Goal: Information Seeking & Learning: Find specific fact

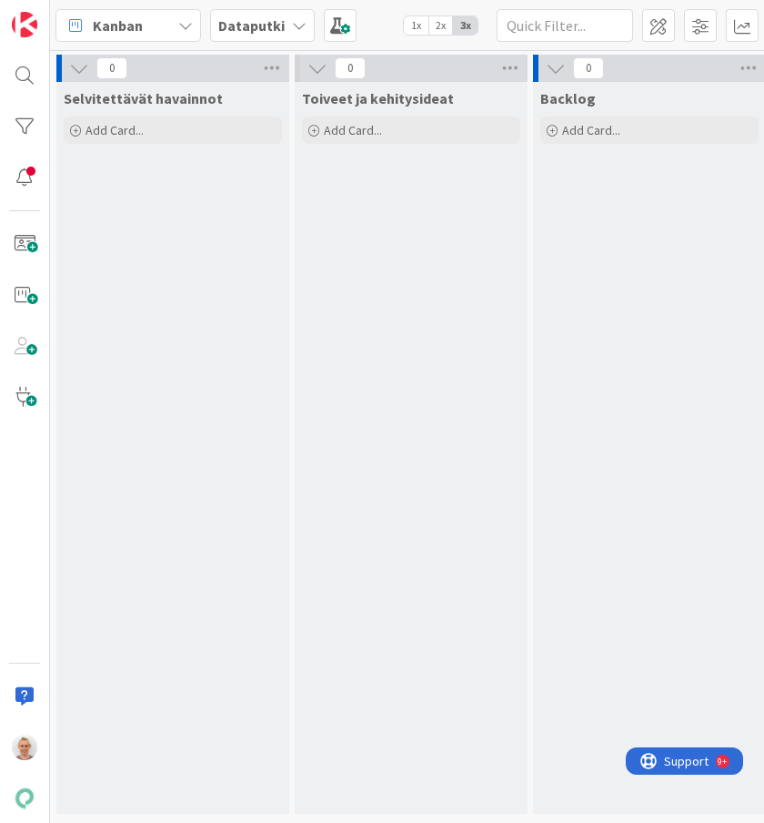
click at [237, 35] on span "Dataputki" at bounding box center [251, 26] width 66 height 22
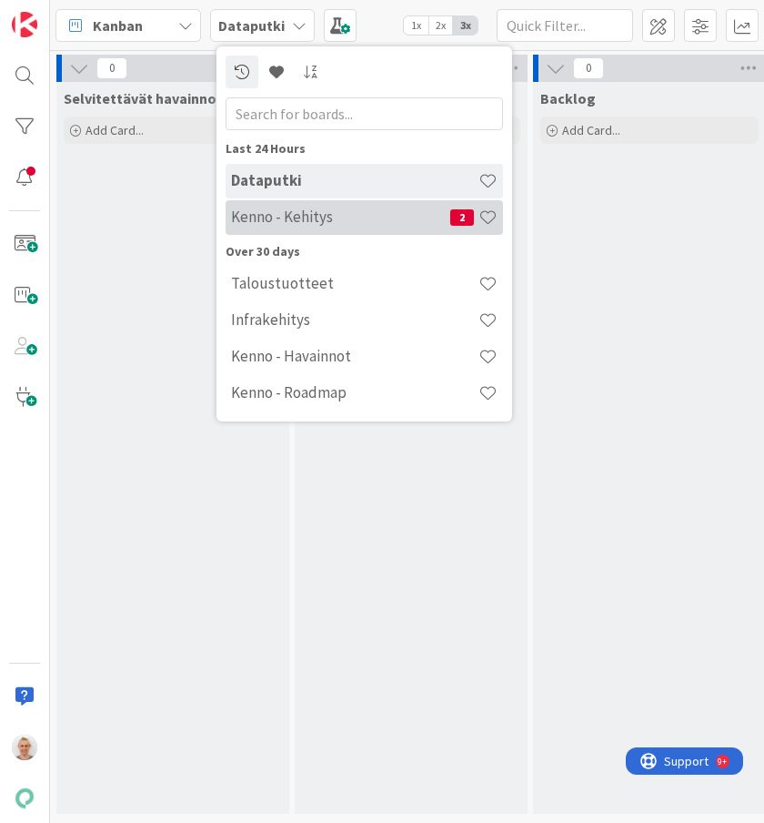
click at [274, 224] on h4 "Kenno - Kehitys" at bounding box center [340, 216] width 219 height 18
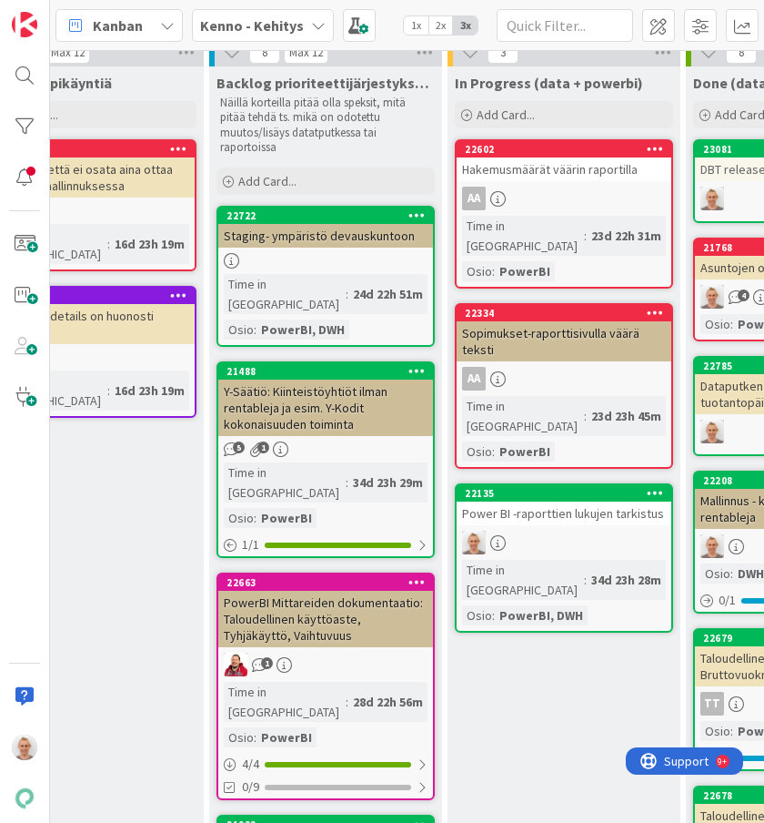
scroll to position [718, 577]
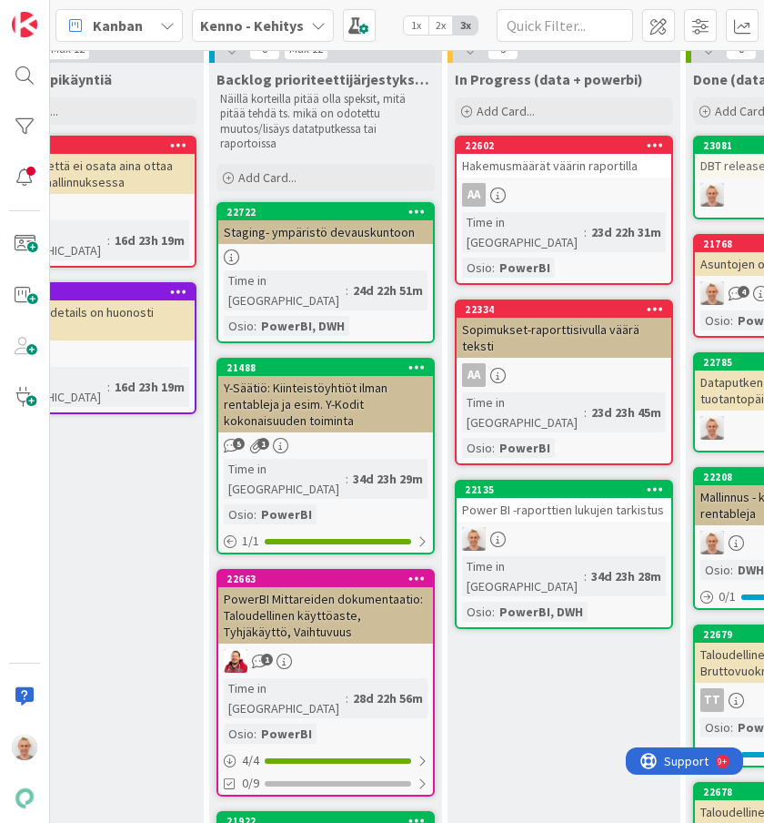
click at [599, 527] on div at bounding box center [564, 539] width 215 height 24
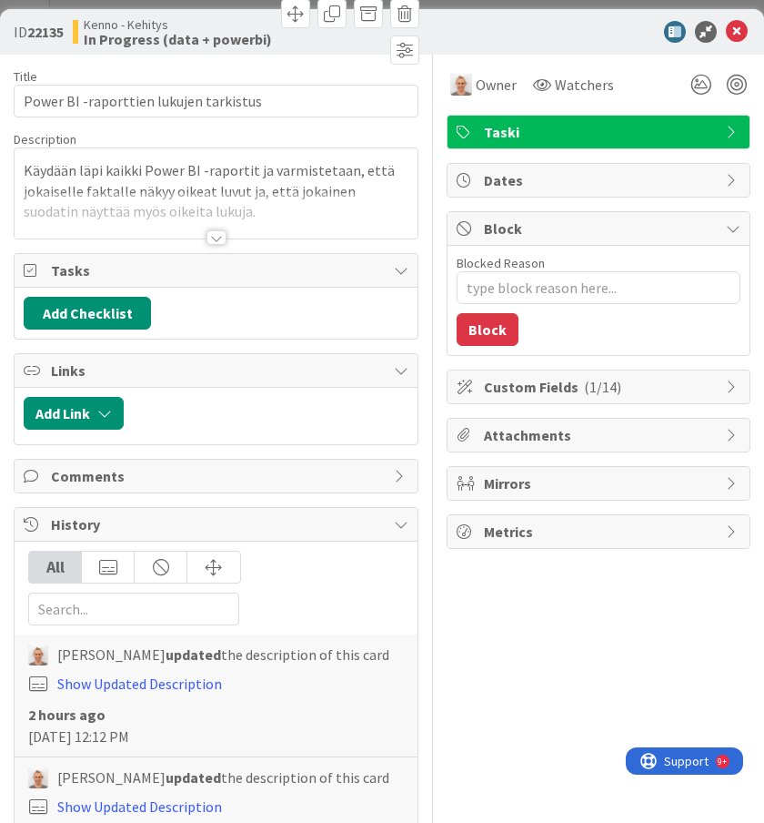
click at [212, 238] on div at bounding box center [217, 237] width 20 height 15
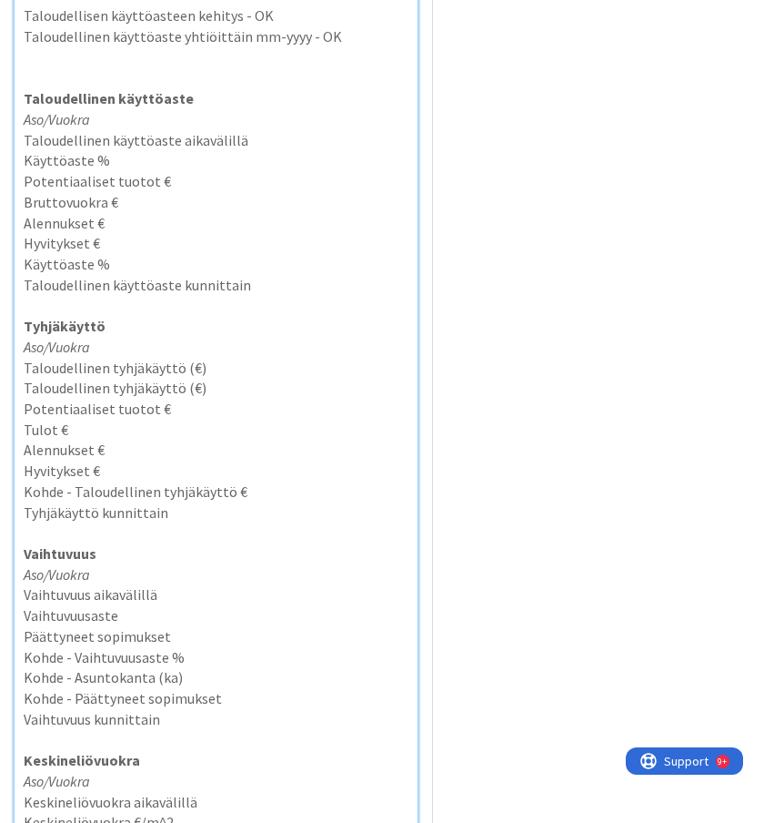
scroll to position [1143, 0]
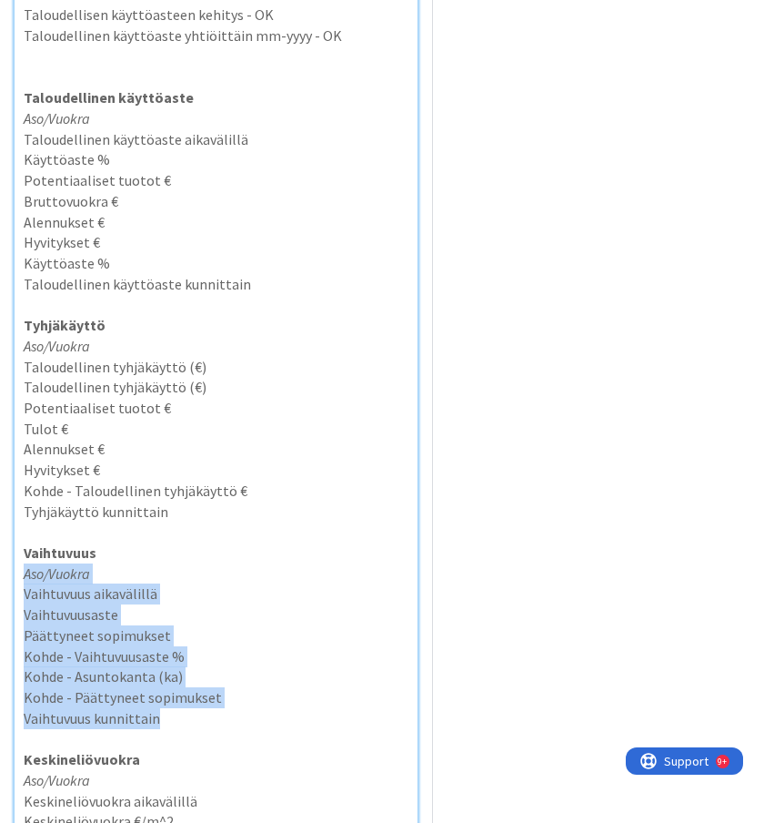
drag, startPoint x: 187, startPoint y: 717, endPoint x: 26, endPoint y: 578, distance: 212.2
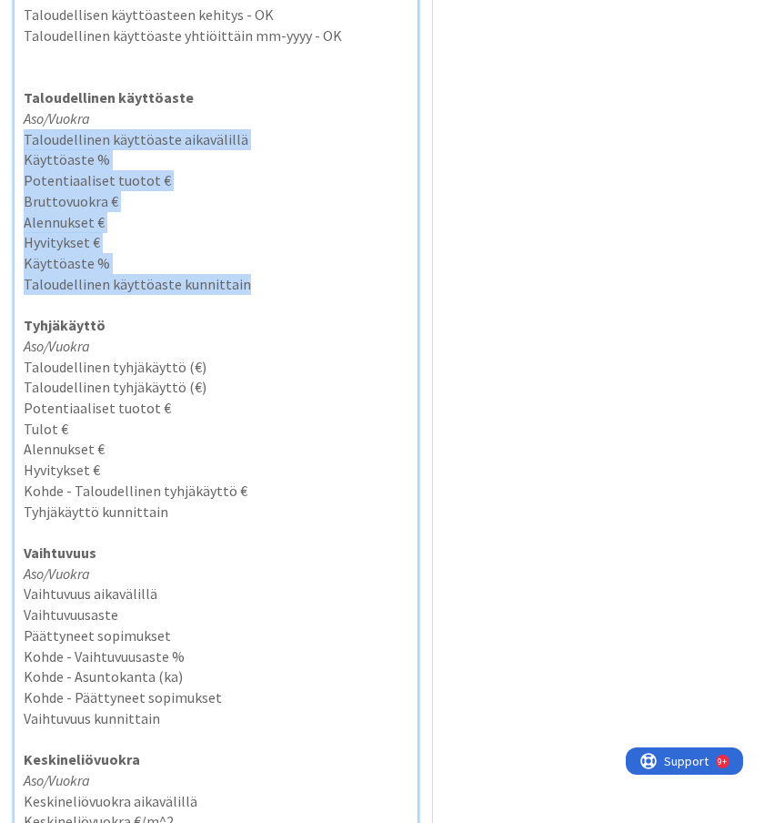
drag, startPoint x: 256, startPoint y: 284, endPoint x: 7, endPoint y: 141, distance: 286.6
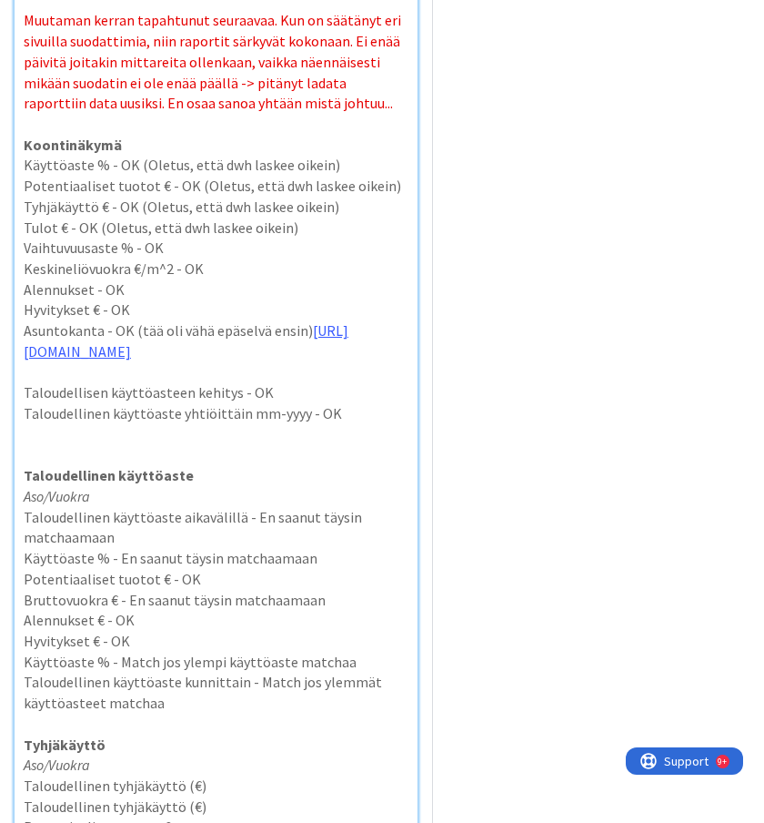
scroll to position [772, 0]
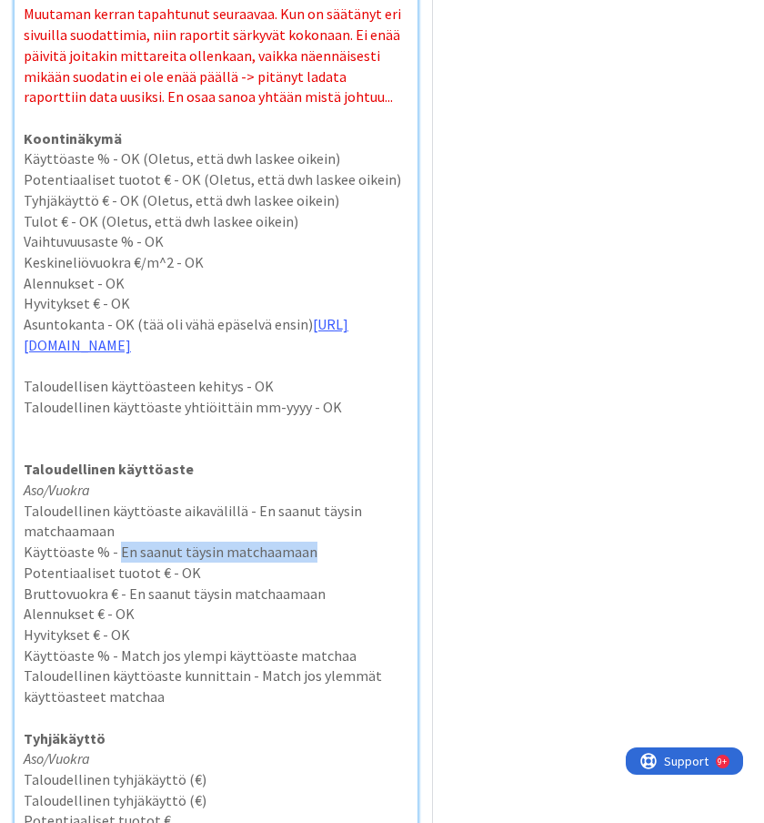
drag, startPoint x: 316, startPoint y: 552, endPoint x: 114, endPoint y: 541, distance: 202.3
click at [114, 541] on p "Käyttöaste % - En saanut täysin matchaamaan" at bounding box center [216, 551] width 385 height 21
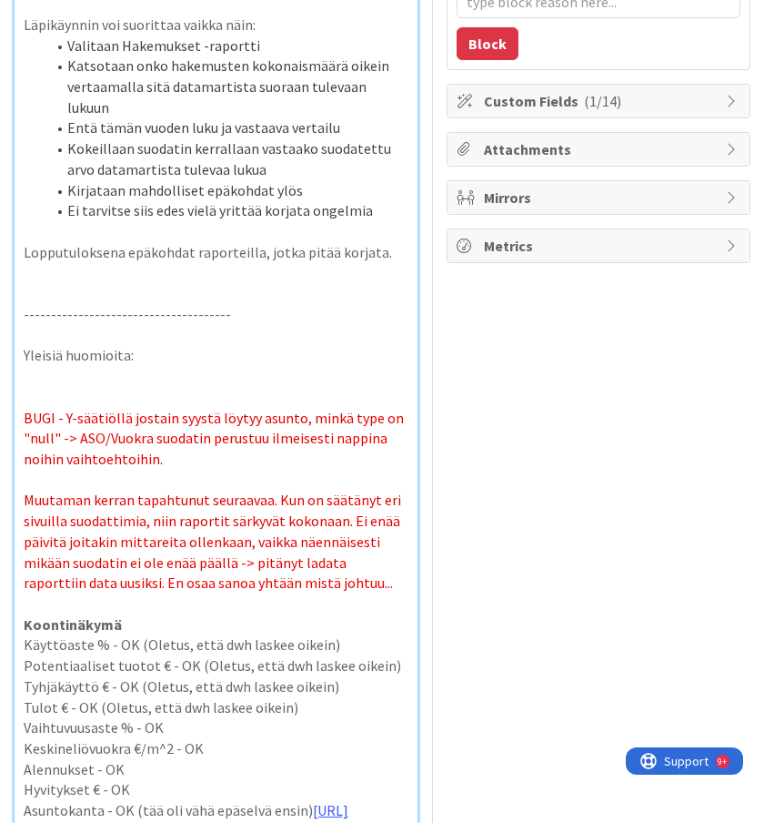
scroll to position [0, 0]
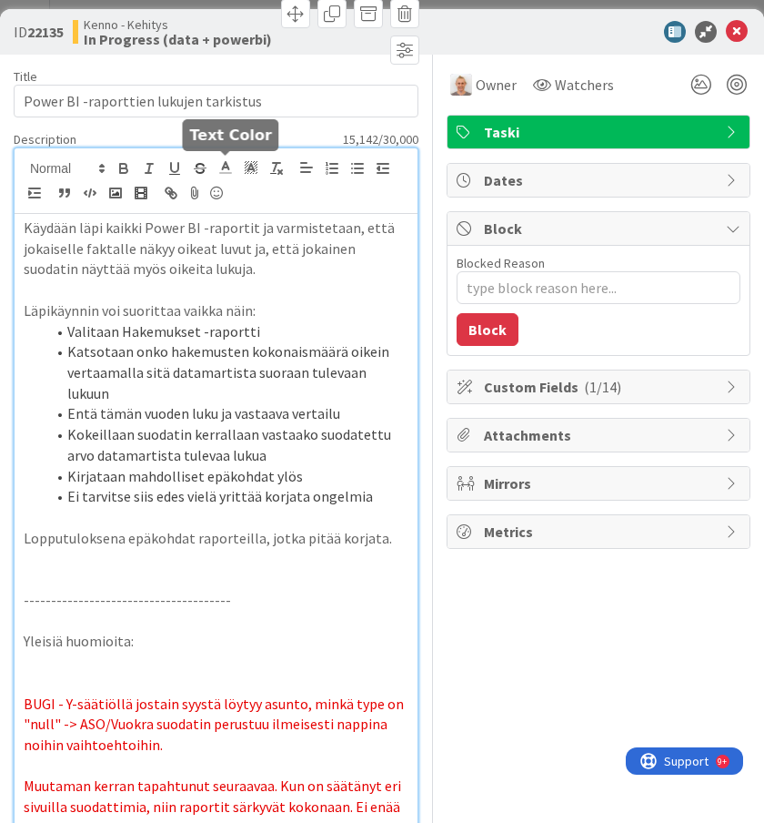
click at [228, 171] on icon at bounding box center [225, 167] width 16 height 16
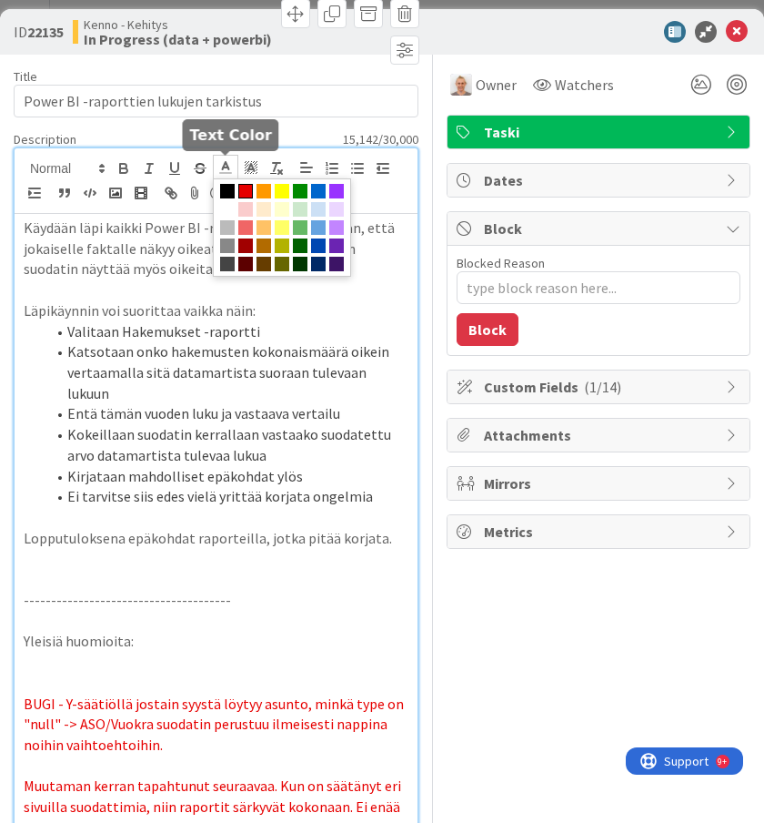
click at [245, 195] on span at bounding box center [245, 191] width 15 height 15
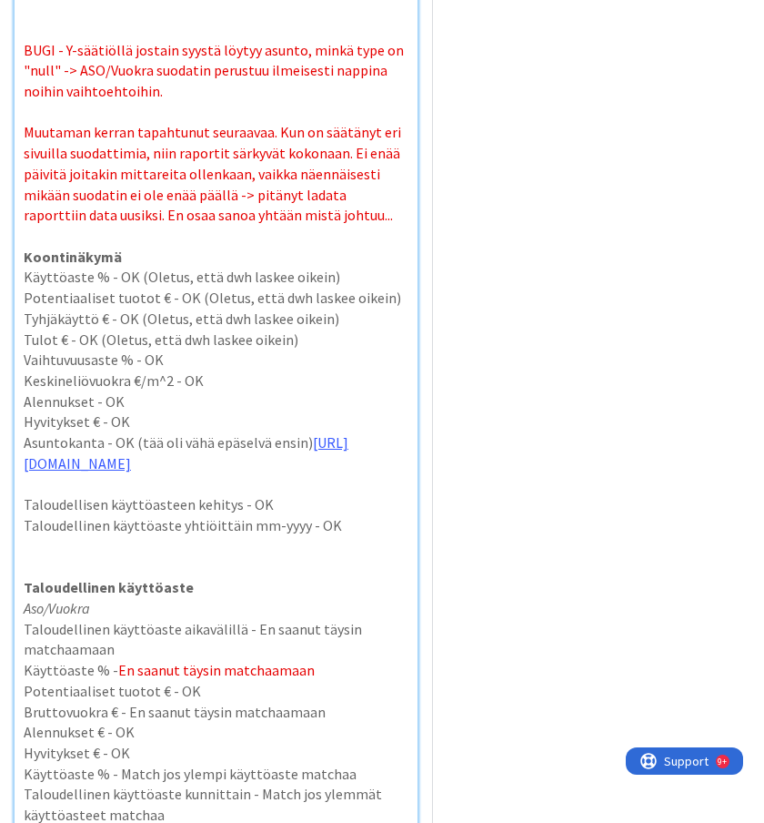
scroll to position [710, 0]
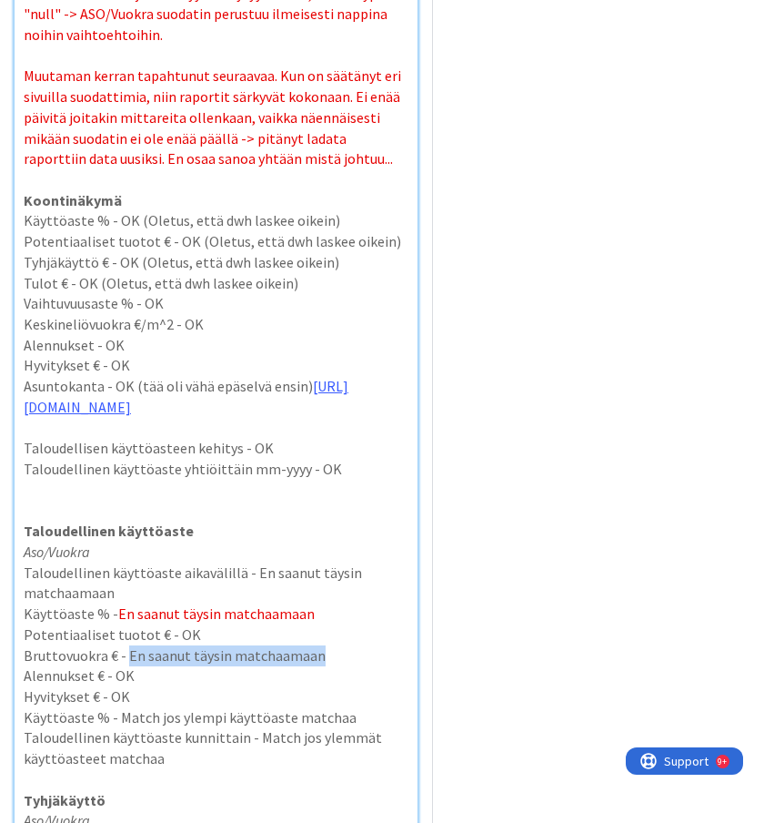
drag, startPoint x: 318, startPoint y: 652, endPoint x: 126, endPoint y: 649, distance: 191.1
click at [126, 649] on p "Bruttovuokra € - En saanut täysin matchaamaan" at bounding box center [216, 655] width 385 height 21
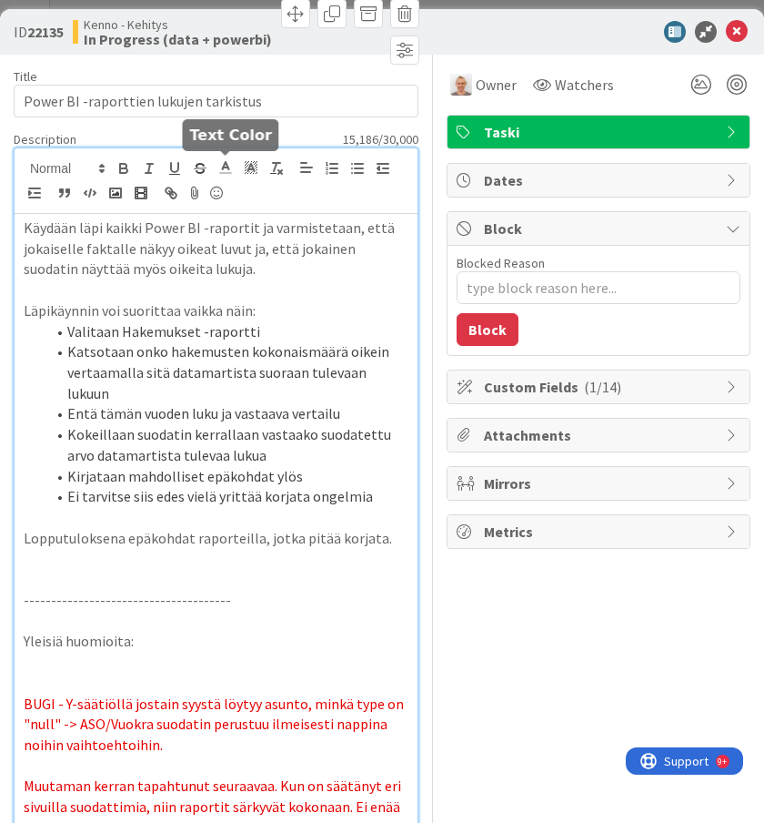
click at [227, 173] on line at bounding box center [225, 173] width 11 height 0
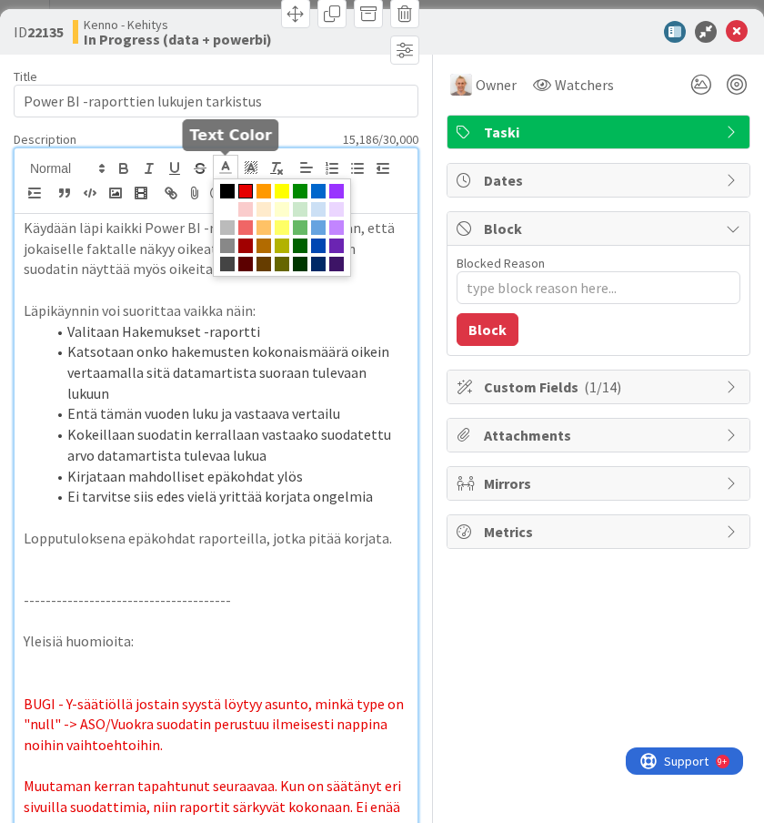
click at [244, 190] on span at bounding box center [245, 191] width 15 height 15
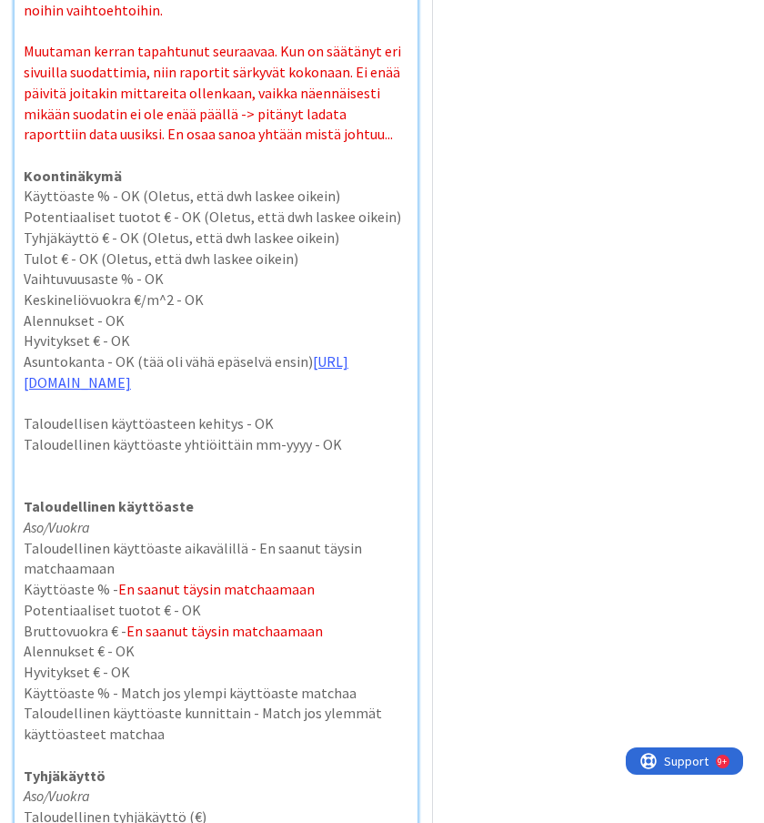
scroll to position [781, 0]
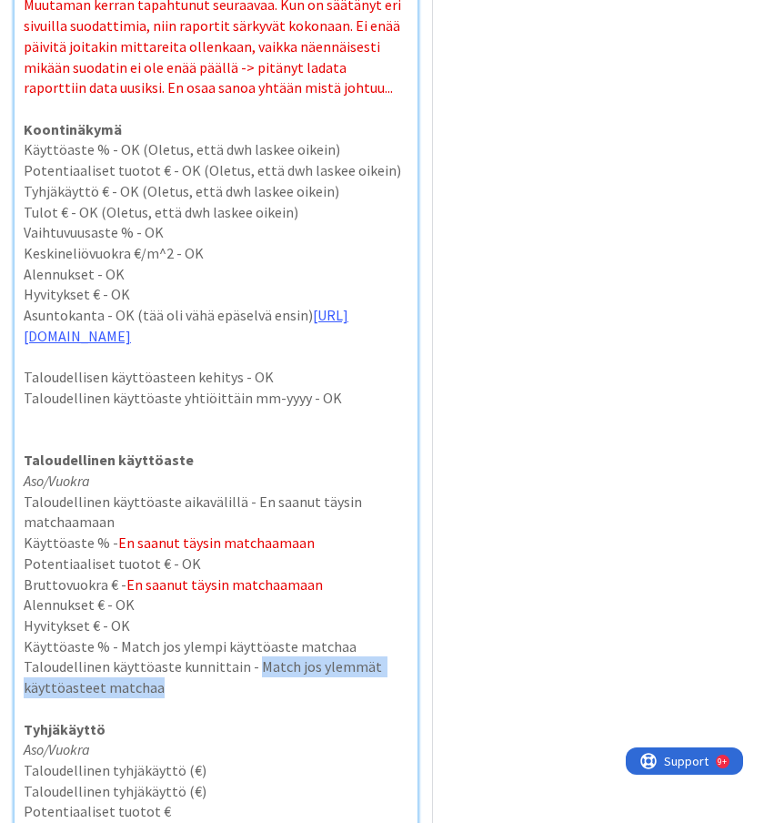
drag, startPoint x: 198, startPoint y: 684, endPoint x: 250, endPoint y: 665, distance: 55.3
click at [250, 665] on p "Taloudellinen käyttöaste kunnittain - Match jos ylemmät käyttöasteet matchaa" at bounding box center [216, 676] width 385 height 41
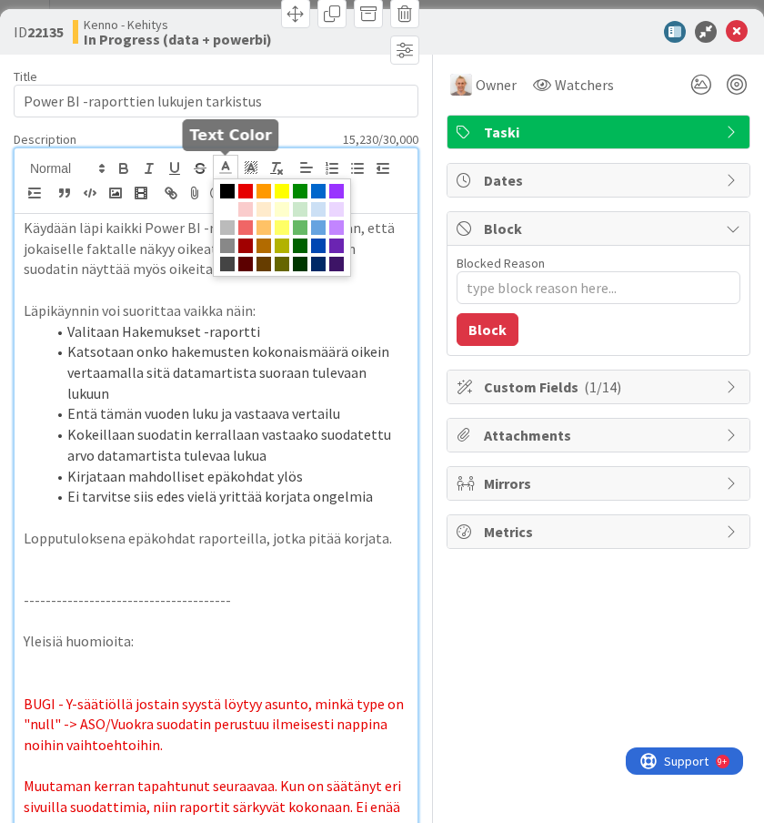
click at [230, 169] on icon at bounding box center [225, 167] width 16 height 16
click at [247, 187] on span at bounding box center [245, 191] width 15 height 15
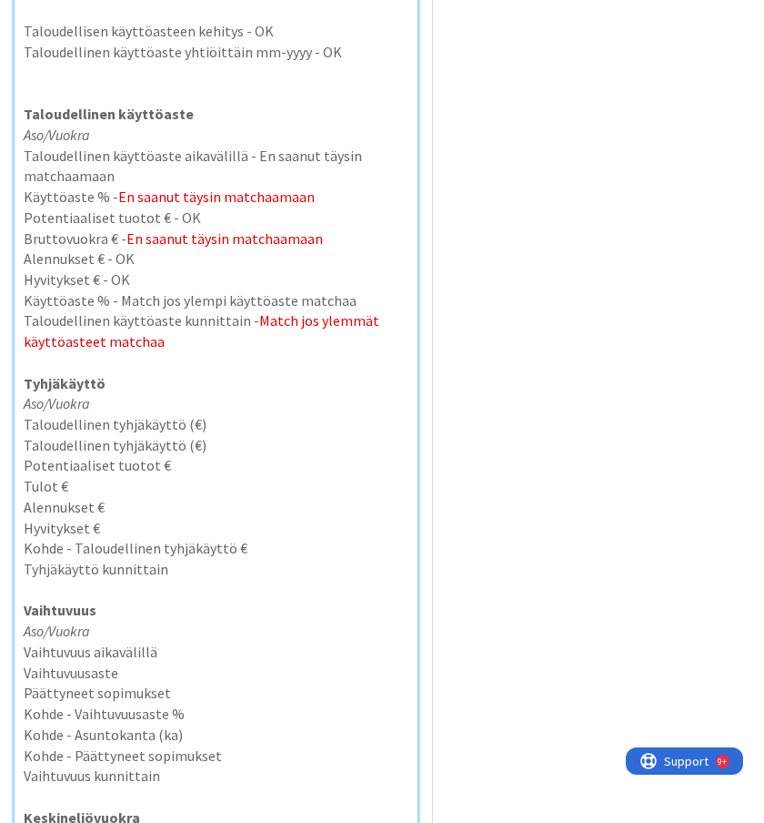
scroll to position [1129, 0]
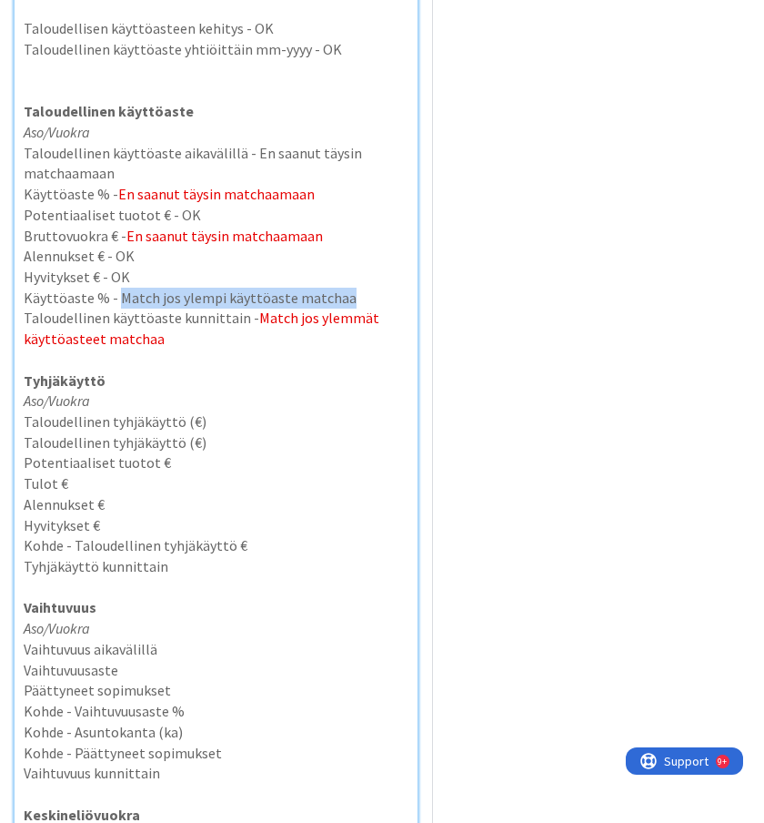
drag, startPoint x: 356, startPoint y: 300, endPoint x: 116, endPoint y: 290, distance: 240.4
click at [116, 290] on p "Käyttöaste % - Match jos ylempi käyttöaste matchaa" at bounding box center [216, 298] width 385 height 21
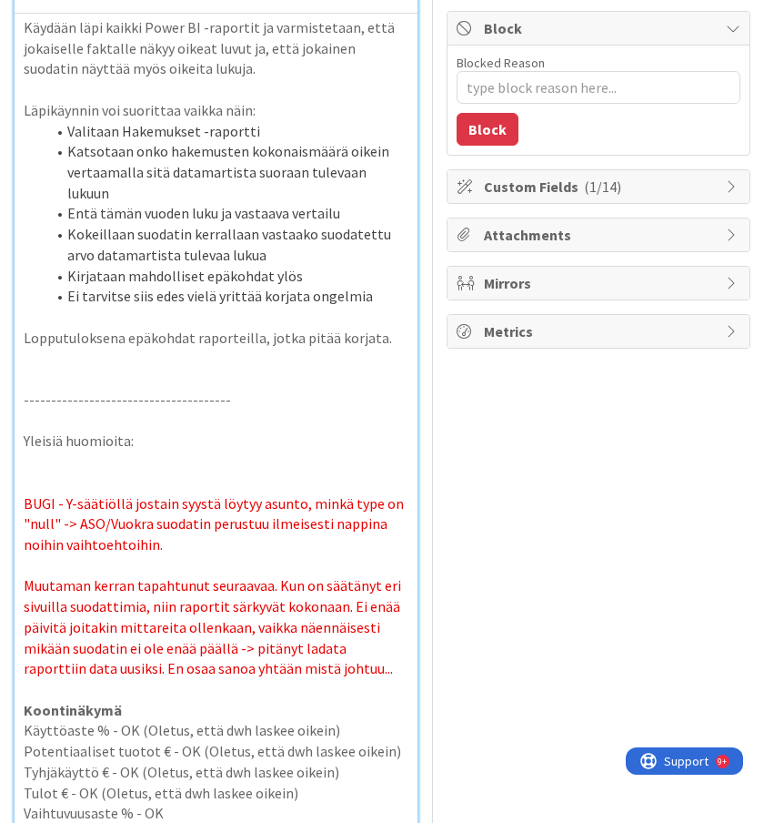
scroll to position [0, 0]
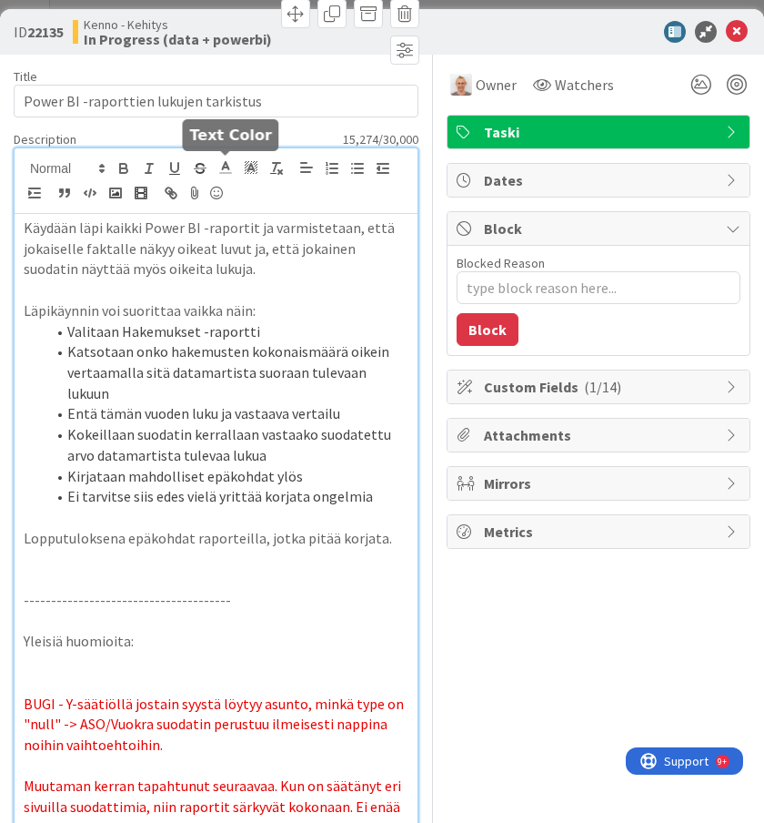
click at [226, 167] on icon at bounding box center [225, 167] width 16 height 16
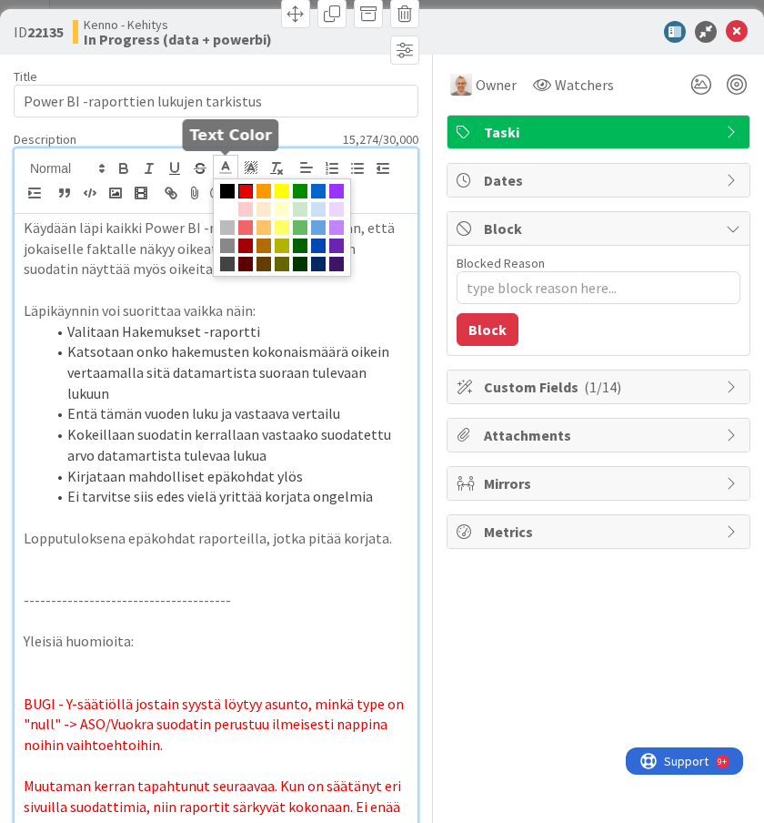
click at [247, 190] on span at bounding box center [245, 191] width 15 height 15
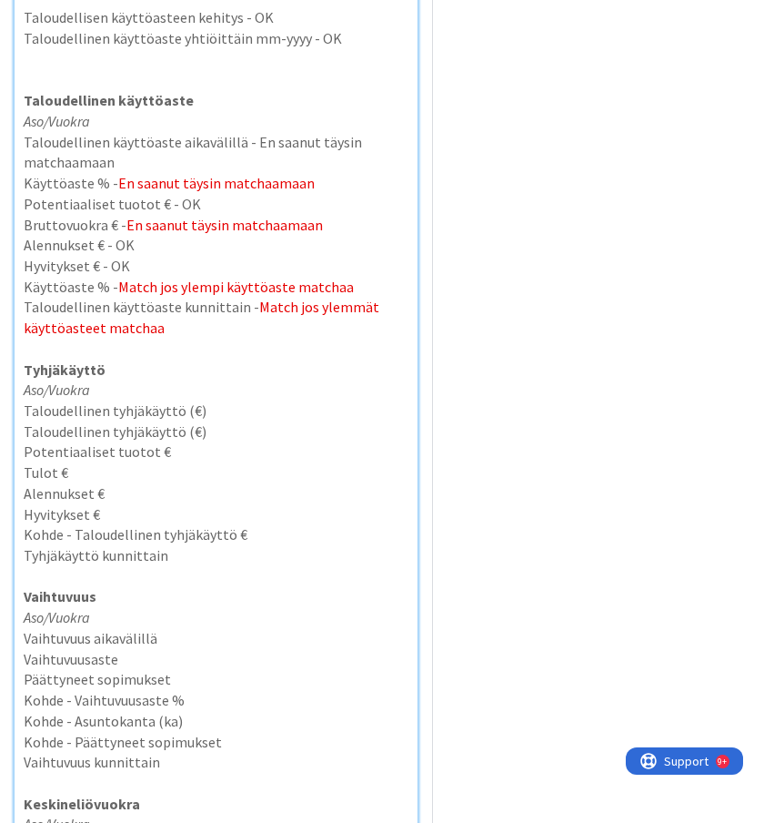
type textarea "x"
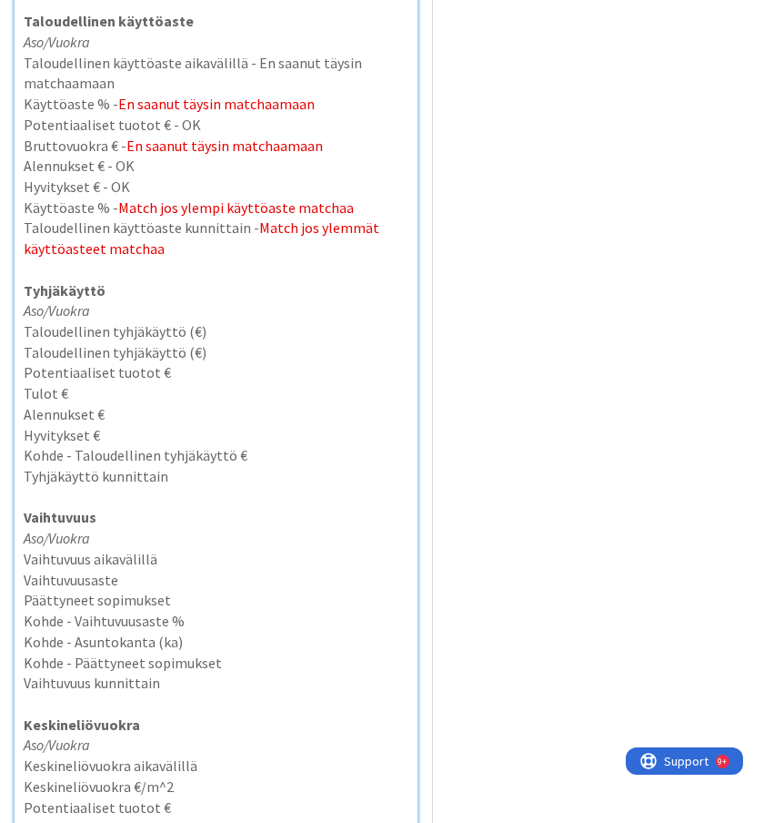
scroll to position [1217, 0]
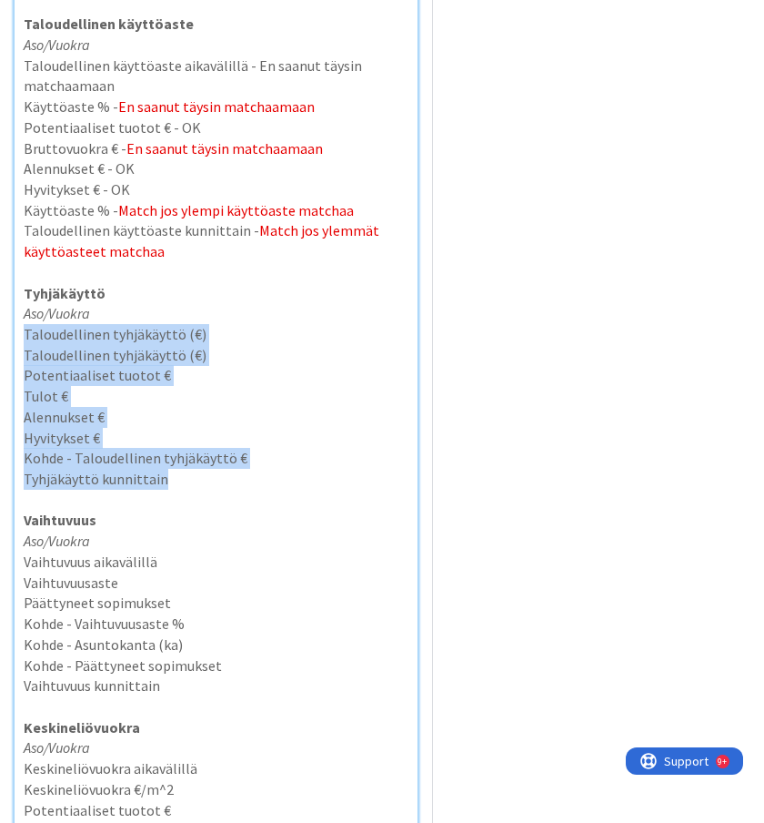
drag, startPoint x: 184, startPoint y: 472, endPoint x: -22, endPoint y: 332, distance: 248.9
click at [0, 332] on html "Kanban Kenno - Kehitys 1x 2x 3x 3 Kenno on paras Add Card... 3240 Bug template …" at bounding box center [382, 411] width 764 height 823
copy div "Taloudellinen tyhjäkäyttö (€) Taloudellinen tyhjäkäyttö (€) Potentiaaliset tuot…"
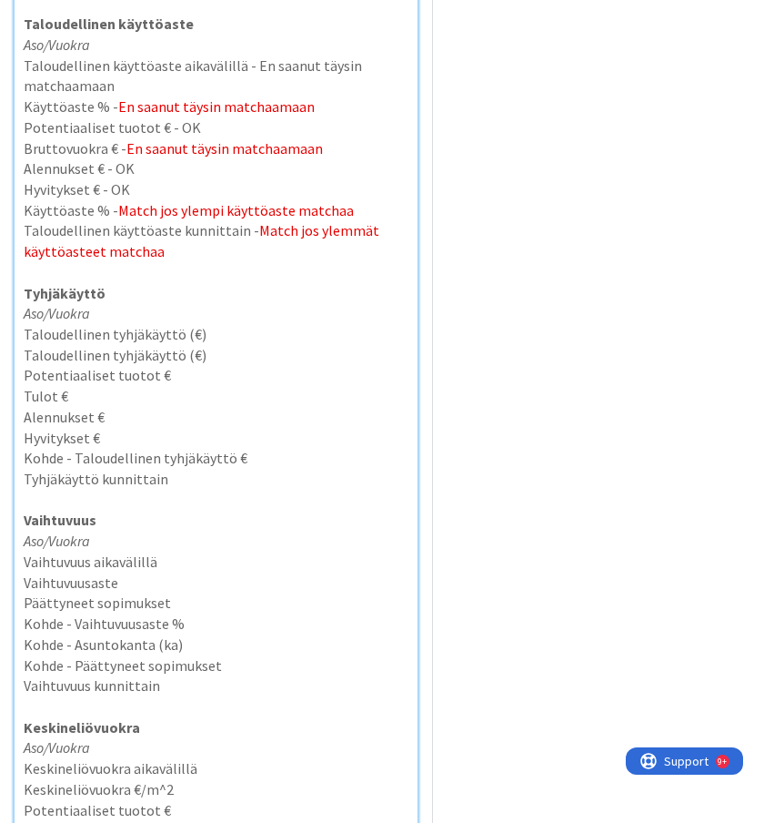
click at [122, 317] on p "Aso/Vuokra" at bounding box center [216, 313] width 385 height 21
click at [223, 337] on p "Taloudellinen tyhjäkäyttö (€)" at bounding box center [216, 334] width 385 height 21
drag, startPoint x: 310, startPoint y: 109, endPoint x: 116, endPoint y: 97, distance: 195.1
click at [116, 97] on p "Käyttöaste % - En saanut täysin matchaamaan" at bounding box center [216, 106] width 385 height 21
copy span "En saanut täysin matchaamaan"
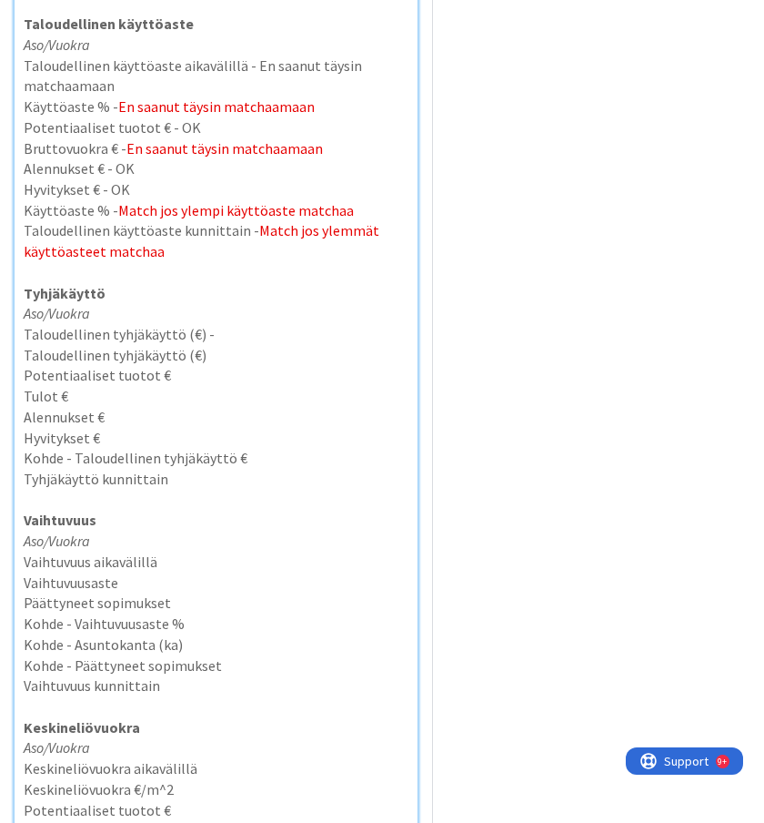
click at [229, 318] on p "Aso/Vuokra" at bounding box center [216, 313] width 385 height 21
click at [219, 332] on p "Taloudellinen tyhjäkäyttö (€) -" at bounding box center [216, 334] width 385 height 21
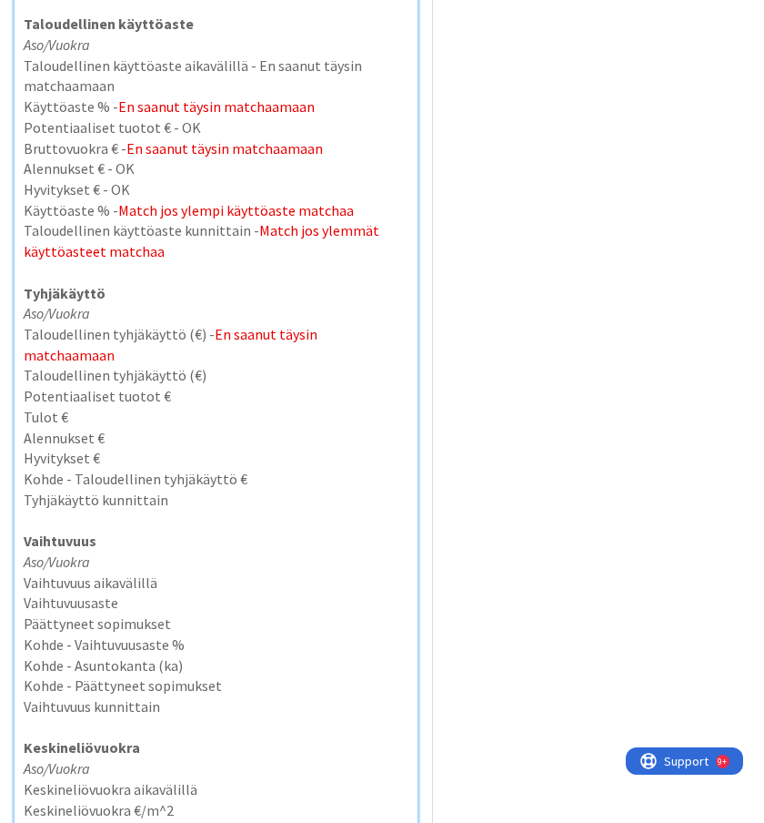
click at [209, 365] on p "Taloudellinen tyhjäkäyttö (€)" at bounding box center [216, 375] width 385 height 21
click at [275, 365] on p "Taloudellinen tyhjäkäyttö (€)" at bounding box center [216, 375] width 385 height 21
click at [275, 332] on span "En saanut täysin matchaamaan" at bounding box center [172, 344] width 297 height 39
drag, startPoint x: 400, startPoint y: 335, endPoint x: 206, endPoint y: 330, distance: 194.8
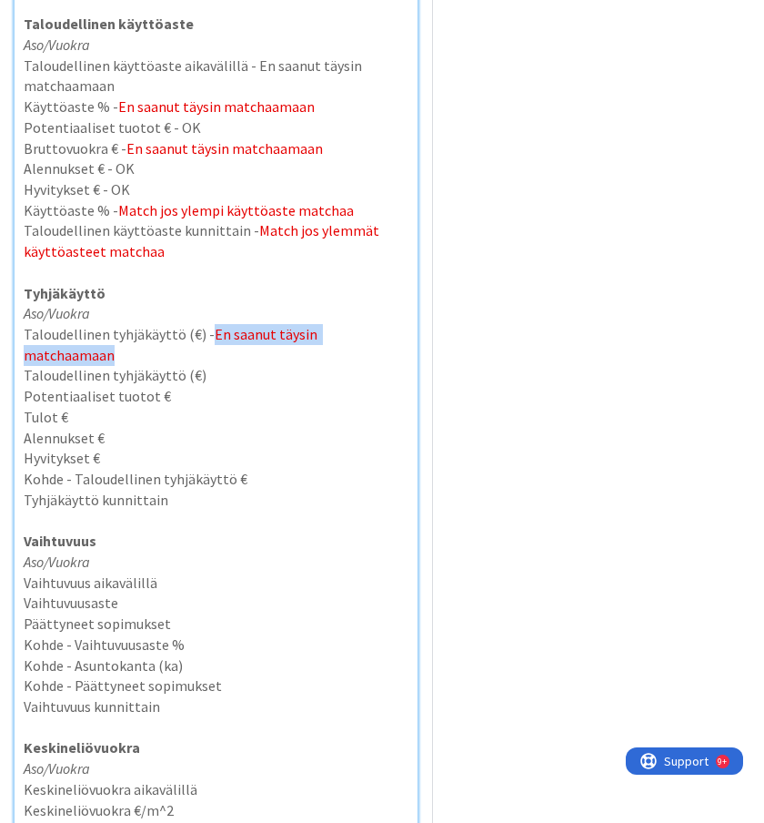
click at [206, 330] on p "Taloudellinen tyhjäkäyttö (€) - En saanut täysin matchaamaan" at bounding box center [216, 344] width 385 height 41
click at [263, 365] on p "Taloudellinen tyhjäkäyttö (€)" at bounding box center [216, 375] width 385 height 21
drag, startPoint x: 400, startPoint y: 341, endPoint x: 207, endPoint y: 328, distance: 194.3
click at [207, 328] on p "Taloudellinen tyhjäkäyttö (€) - En saanut täysin matchaamaan" at bounding box center [216, 344] width 385 height 41
copy span "En saanut täysin matchaamaan"
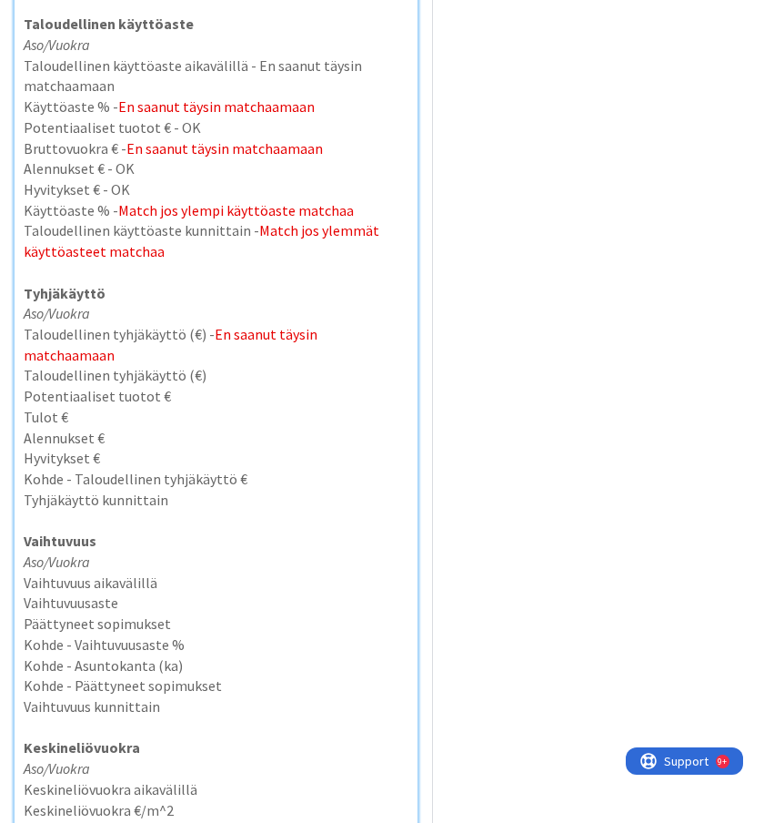
click at [199, 365] on p "Taloudellinen tyhjäkäyttö (€)" at bounding box center [216, 375] width 385 height 21
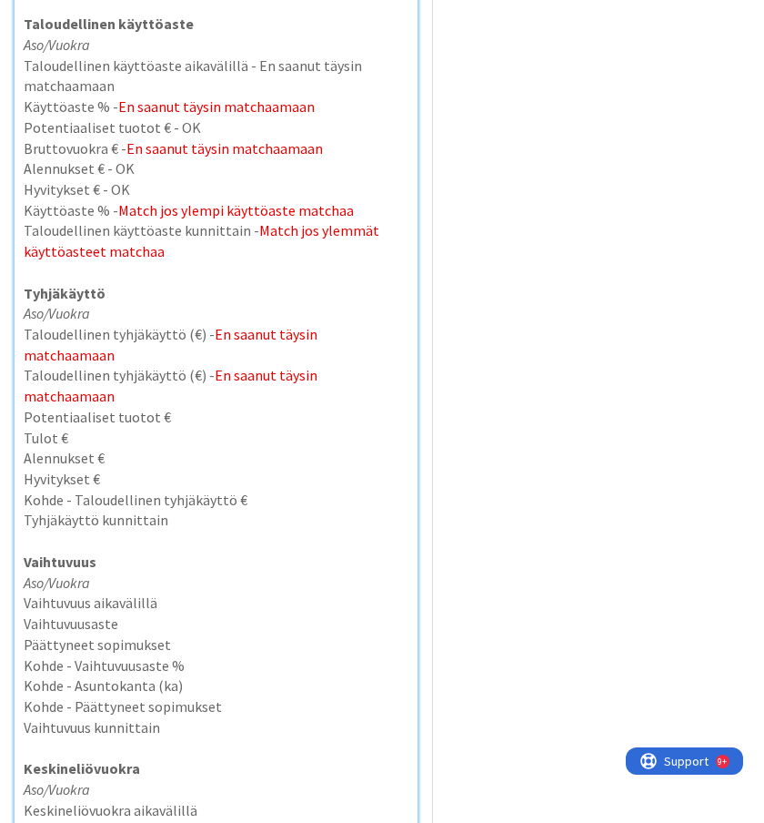
click at [204, 407] on p "Potentiaaliset tuotot €" at bounding box center [216, 417] width 385 height 21
drag, startPoint x: 398, startPoint y: 359, endPoint x: 207, endPoint y: 349, distance: 190.4
click at [207, 365] on p "Taloudellinen tyhjäkäyttö (€) - En saanut täysin matchaamaan" at bounding box center [216, 385] width 385 height 41
copy span "En saanut täysin matchaamaan"
click at [88, 428] on p "Tulot €" at bounding box center [216, 438] width 385 height 21
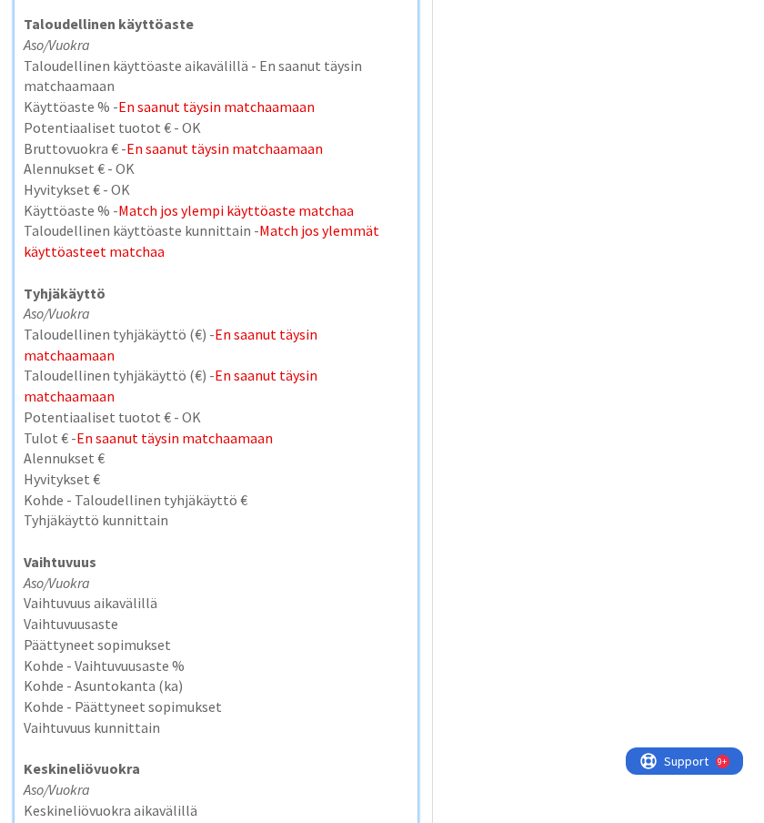
click at [165, 448] on p "Alennukset €" at bounding box center [216, 458] width 385 height 21
drag, startPoint x: 404, startPoint y: 332, endPoint x: 208, endPoint y: 330, distance: 195.7
click at [208, 330] on p "Taloudellinen tyhjäkäyttö (€) - En saanut täysin matchaamaan" at bounding box center [216, 344] width 385 height 41
copy span "En saanut täysin matchaamaan"
drag, startPoint x: 337, startPoint y: 207, endPoint x: 116, endPoint y: 201, distance: 221.2
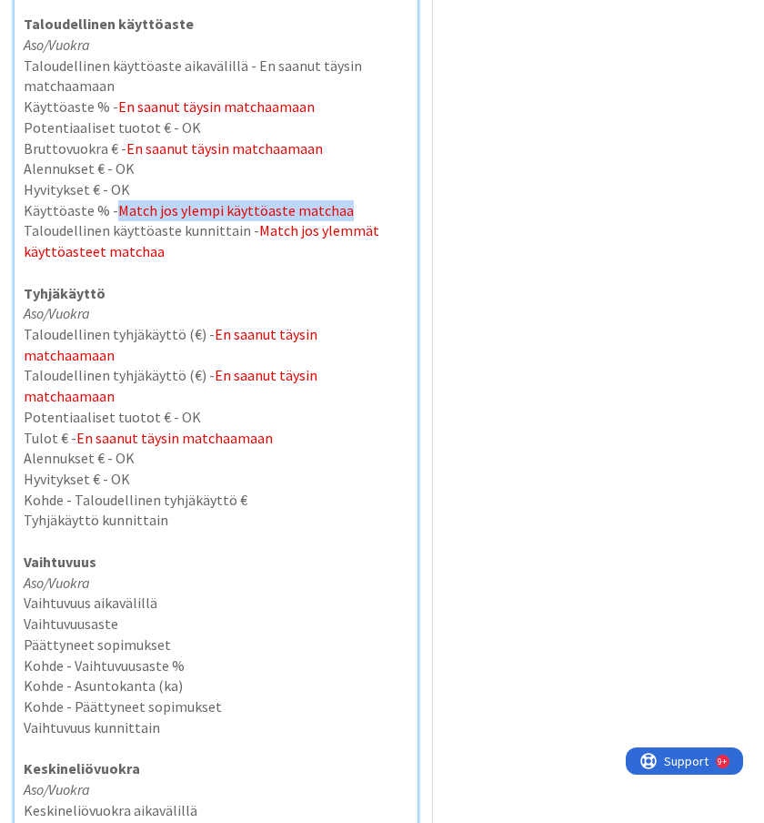
click at [118, 201] on span "Match jos ylempi käyttöaste matchaa" at bounding box center [236, 210] width 236 height 18
copy span "Match jos ylempi käyttöaste matchaa"
click at [260, 469] on p "Hyvitykset € - OK" at bounding box center [216, 479] width 385 height 21
click at [243, 490] on p "Kohde - Taloudellinen tyhjäkäyttö €" at bounding box center [216, 500] width 385 height 21
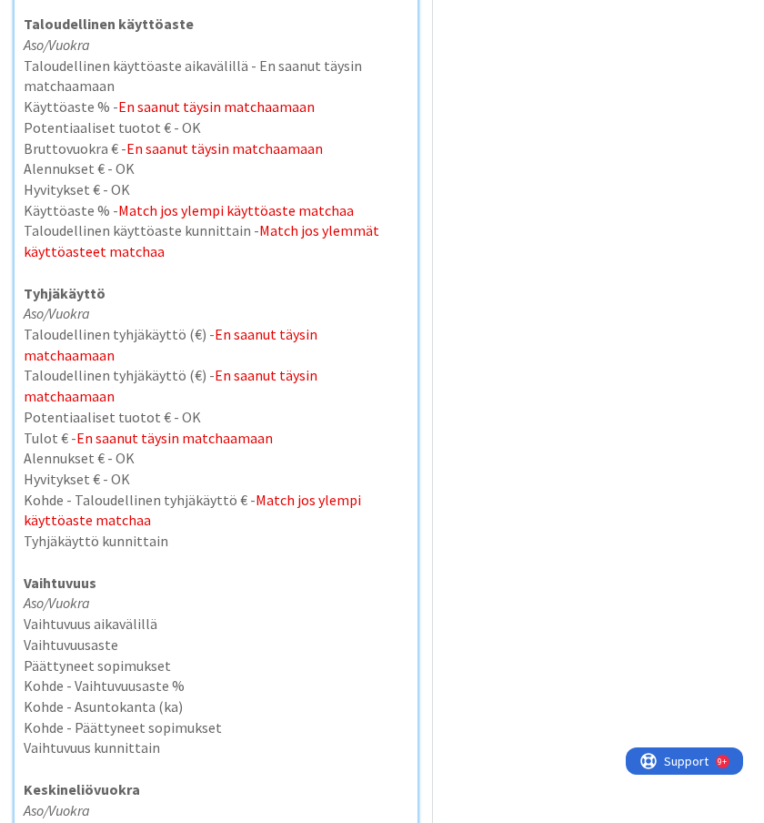
click at [178, 531] on p "Tyhjäkäyttö kunnittain" at bounding box center [216, 541] width 385 height 21
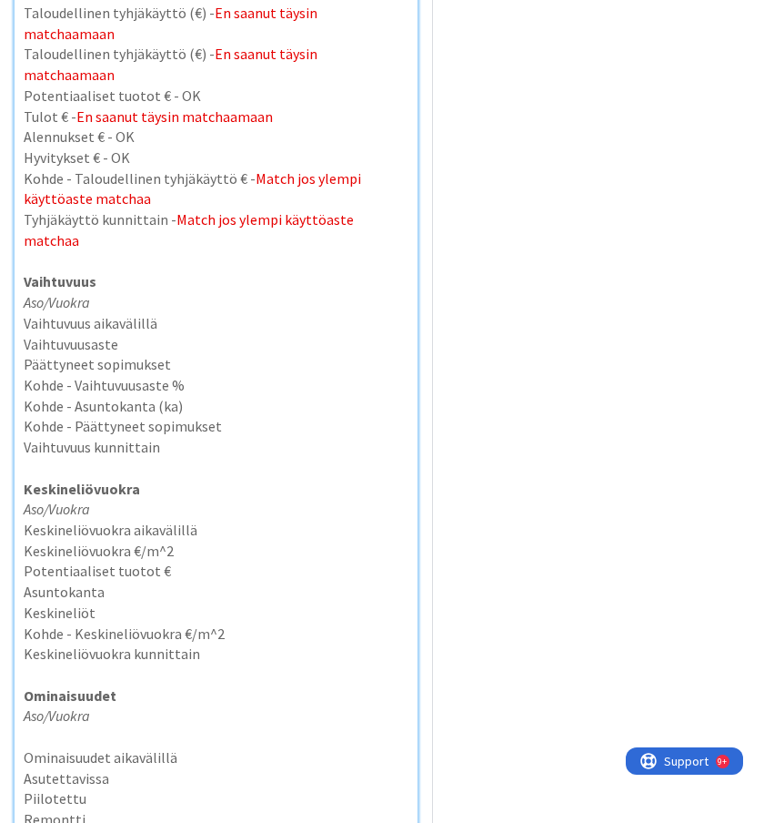
scroll to position [1545, 0]
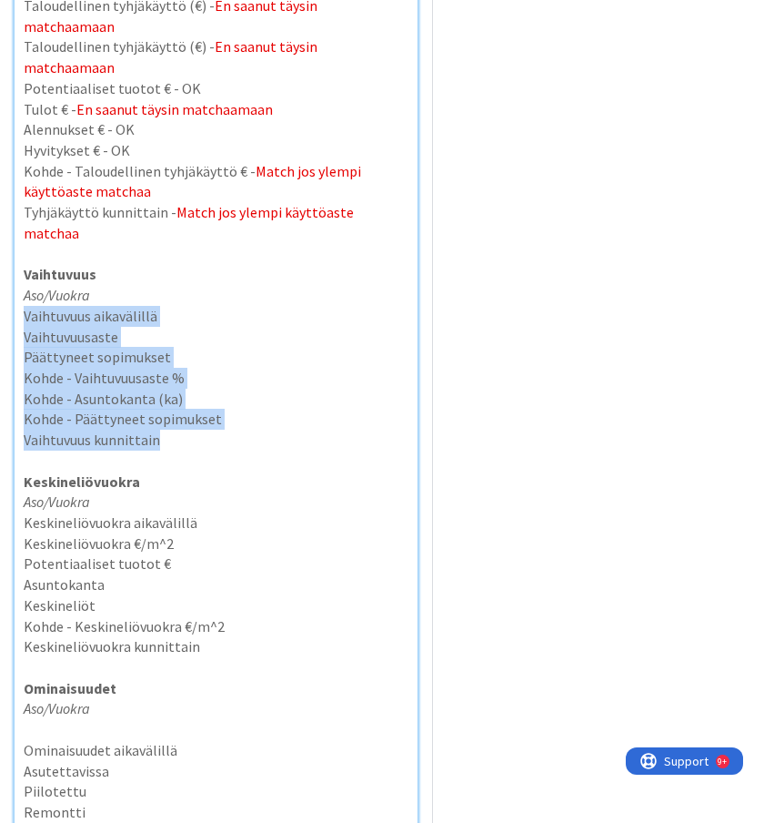
drag, startPoint x: 177, startPoint y: 385, endPoint x: 25, endPoint y: 251, distance: 202.5
copy div "Vaihtuvuus aikavälillä Vaihtuvuusaste Päättyneet sopimukset Kohde - Vaihtuvuusa…"
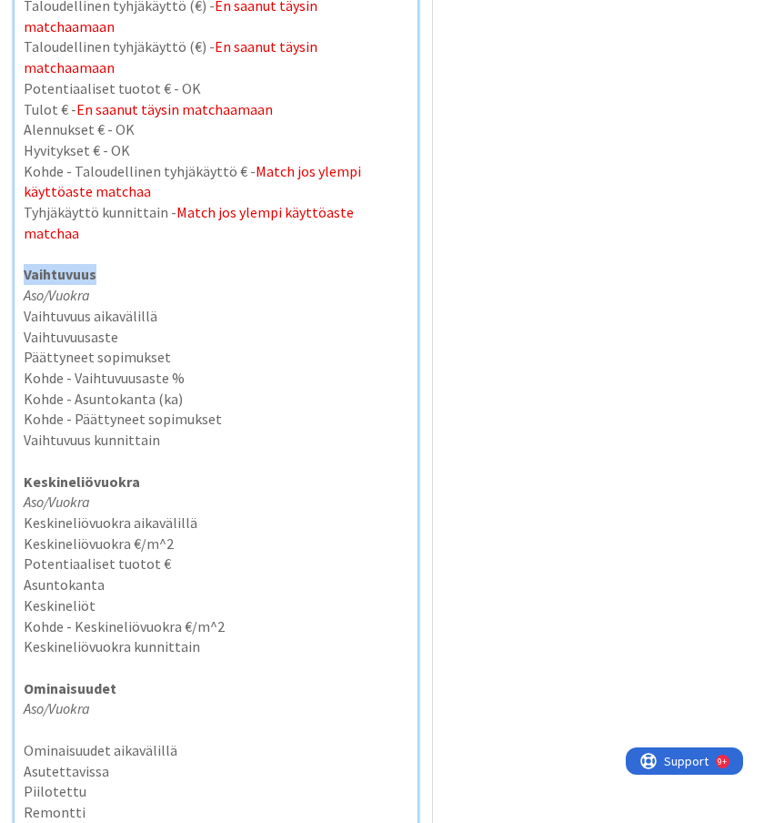
drag, startPoint x: 102, startPoint y: 207, endPoint x: -15, endPoint y: 207, distance: 117.4
click at [0, 207] on html "Kanban Kenno - Kehitys 1x 2x 3x 3 Kenno on paras Add Card... 3240 Bug template …" at bounding box center [382, 411] width 764 height 823
copy strong "Vaihtuvuus"
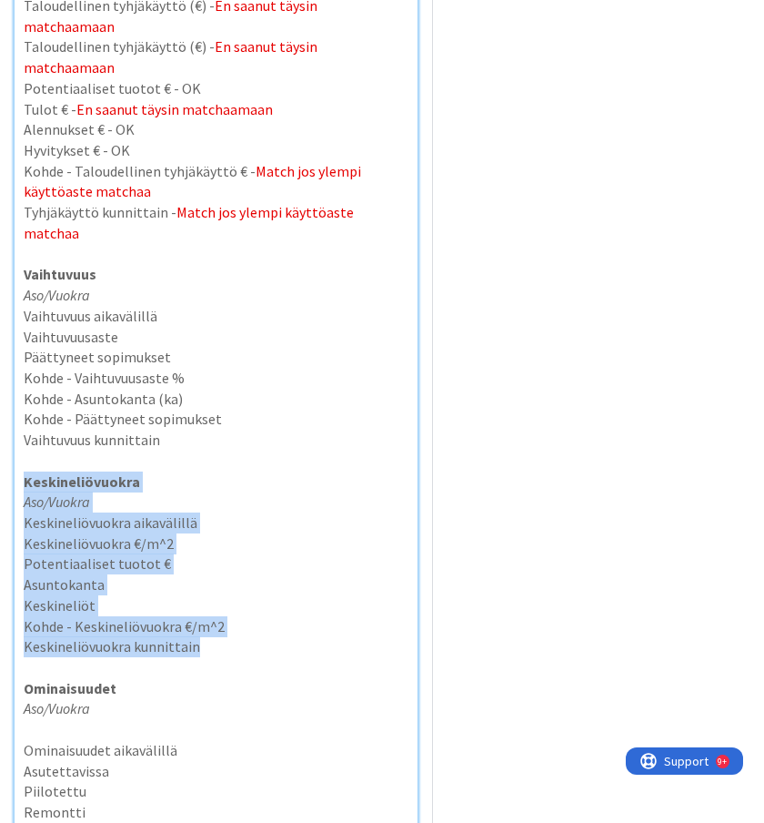
drag, startPoint x: 207, startPoint y: 584, endPoint x: 18, endPoint y: 426, distance: 246.8
copy div "Keskineliövuokra Aso/Vuokra Keskineliövuokra aikavälillä Keskineliövuokra €/m^2…"
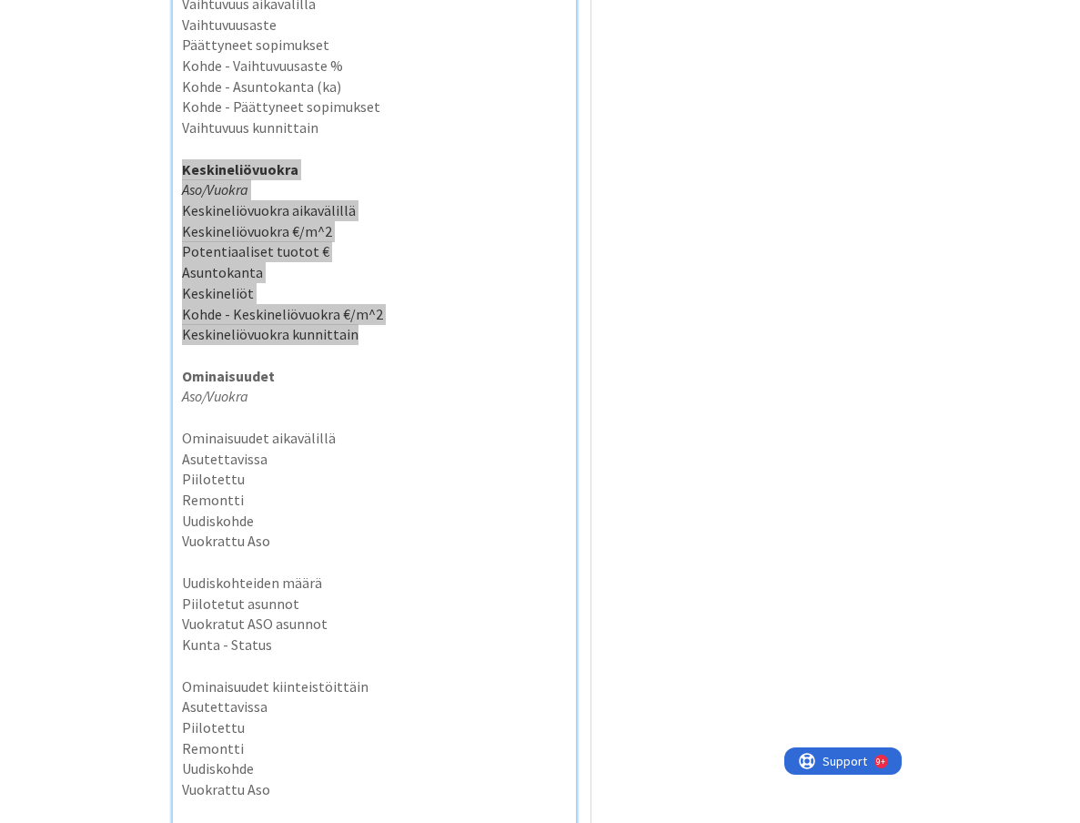
scroll to position [1861, 0]
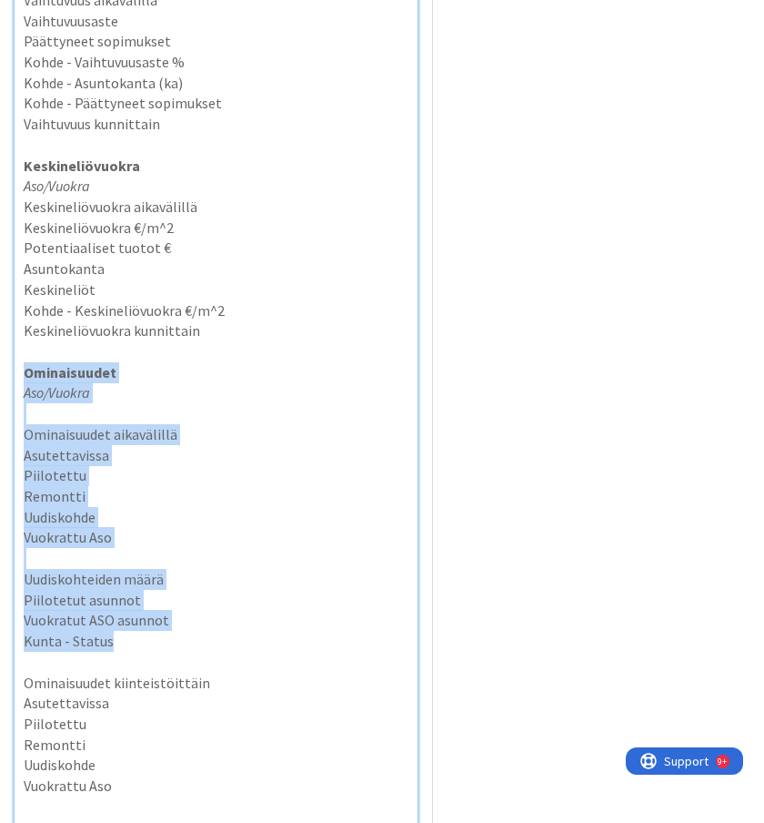
drag, startPoint x: 116, startPoint y: 580, endPoint x: 24, endPoint y: 306, distance: 288.9
copy div "Ominaisuudet Aso/Vuokra Ominaisuudet aikavälillä Asutettavissa Piilotettu Remon…"
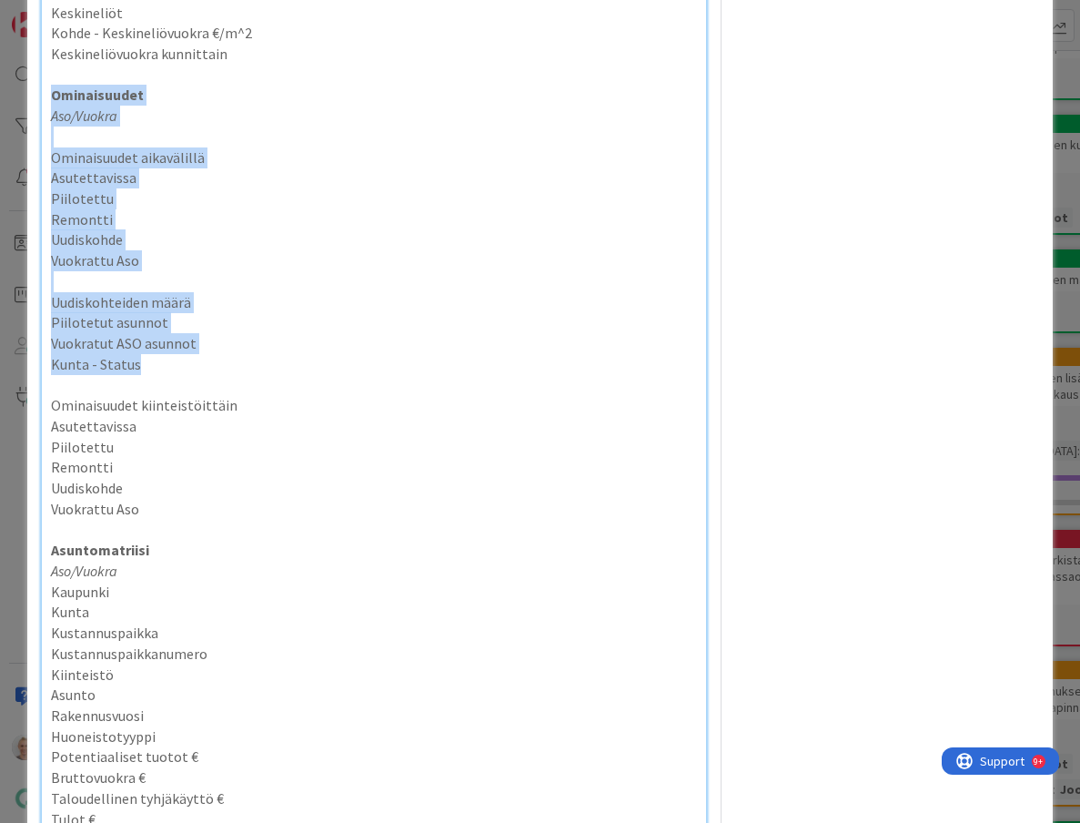
click at [171, 271] on p "Vuokrattu Aso" at bounding box center [374, 260] width 647 height 21
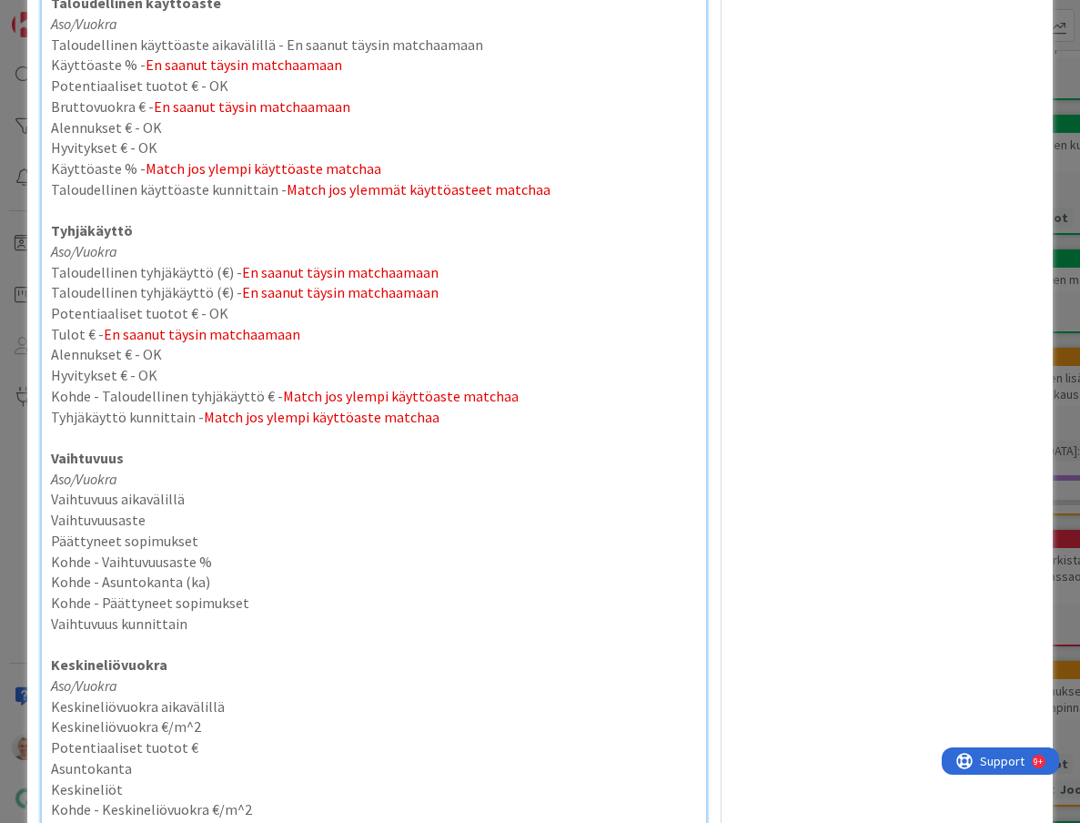
scroll to position [1086, 0]
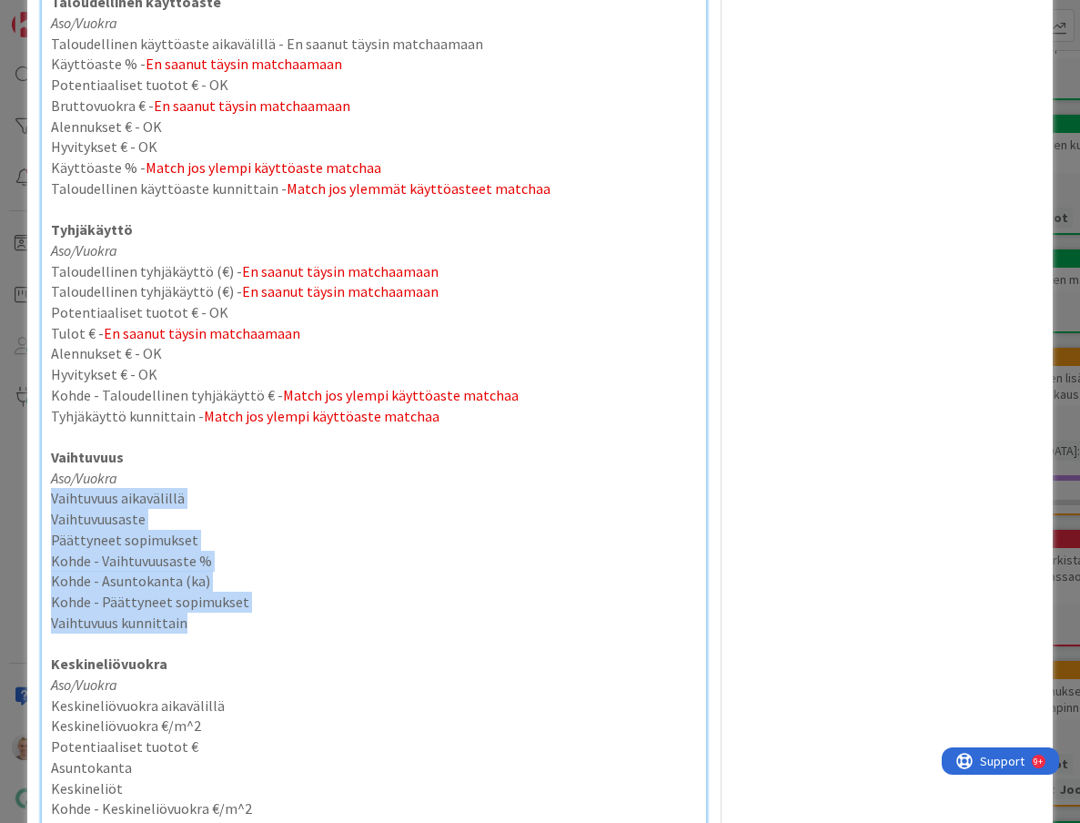
drag, startPoint x: 196, startPoint y: 646, endPoint x: 44, endPoint y: 521, distance: 197.1
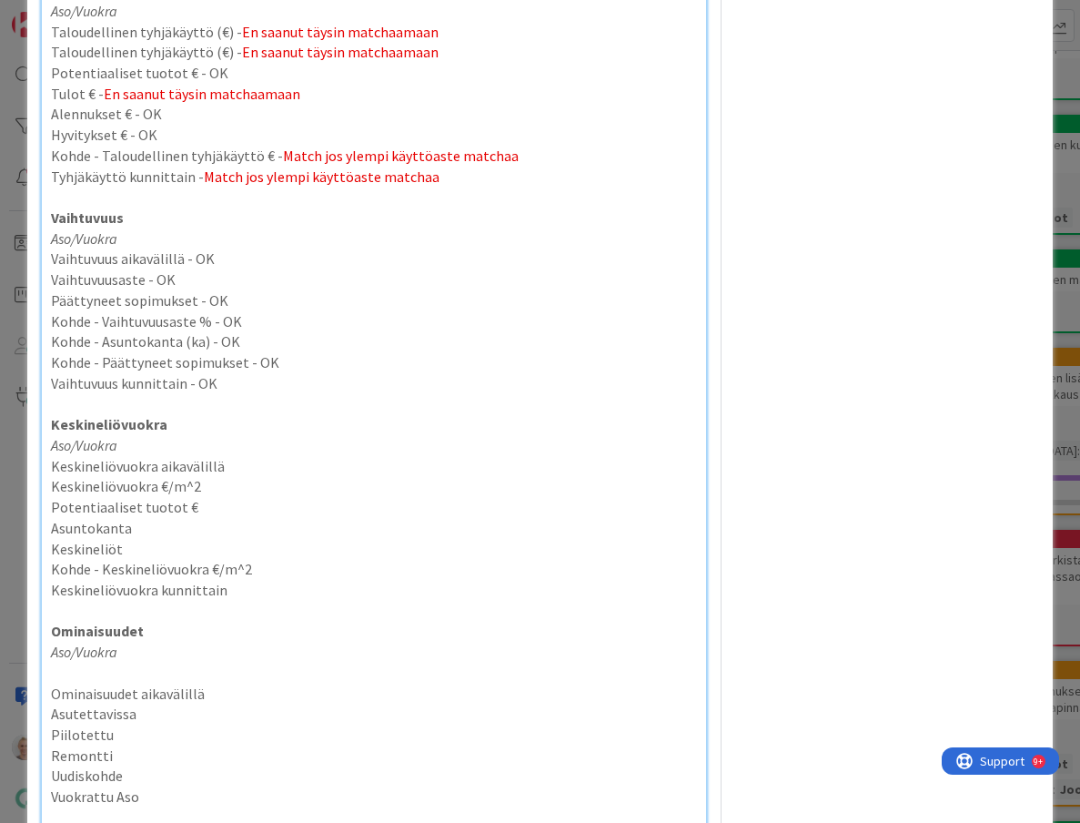
scroll to position [1319, 0]
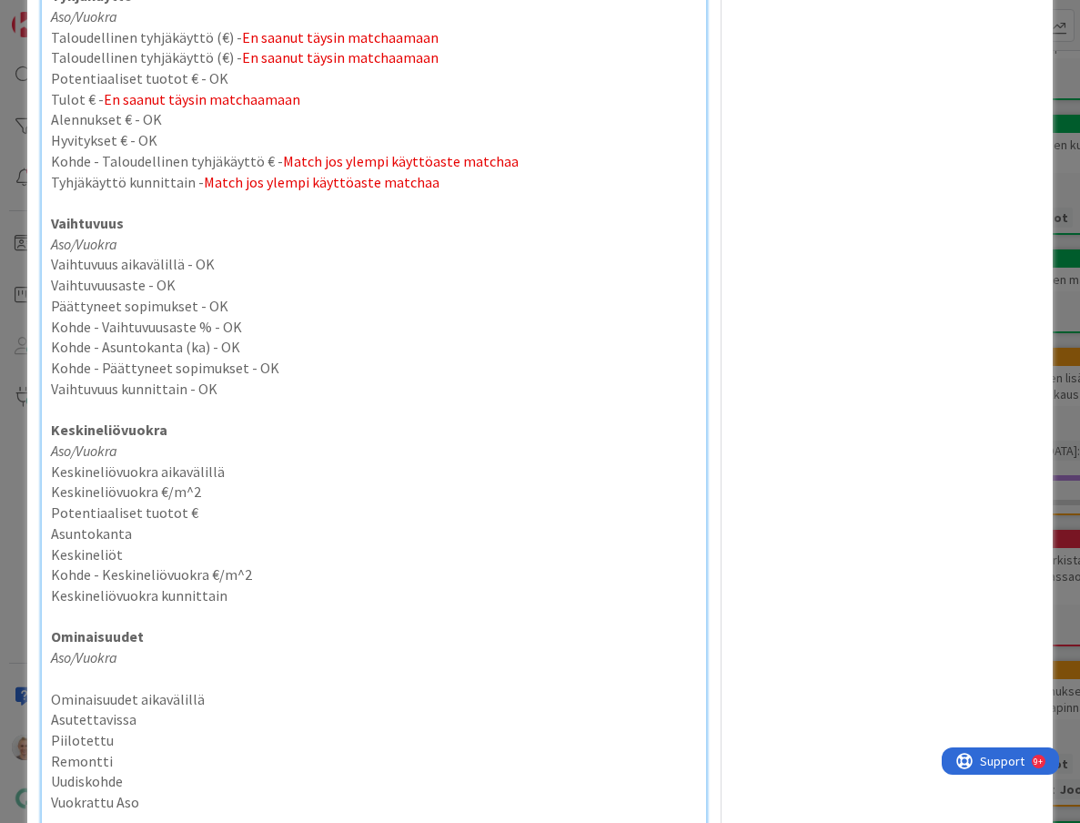
click at [151, 439] on strong "Keskineliövuokra" at bounding box center [109, 429] width 116 height 18
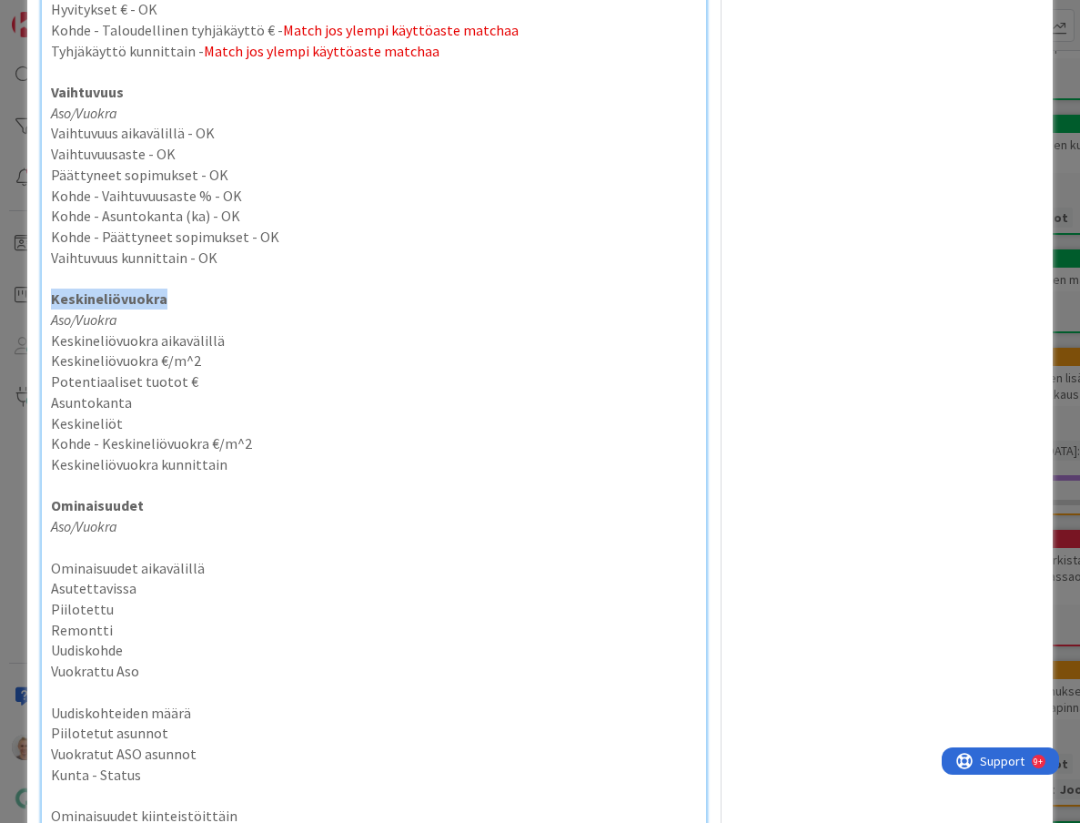
scroll to position [1452, 0]
type textarea "x"
